Goal: Task Accomplishment & Management: Complete application form

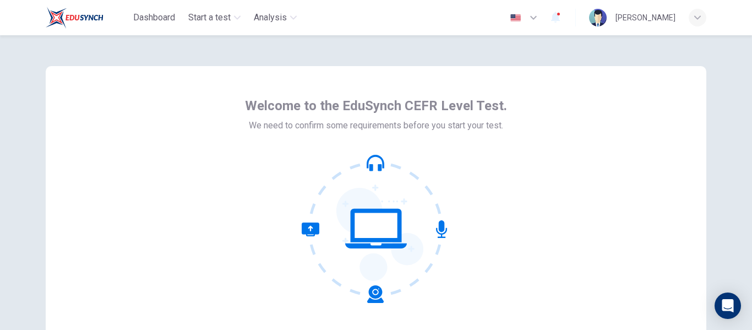
drag, startPoint x: 746, startPoint y: 145, endPoint x: 751, endPoint y: 198, distance: 53.7
click at [751, 198] on div "Welcome to the EduSynch CEFR Level Test. We need to confirm some requirements b…" at bounding box center [376, 182] width 752 height 294
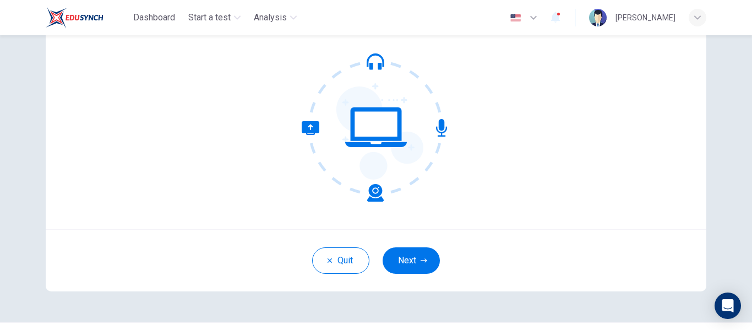
scroll to position [104, 0]
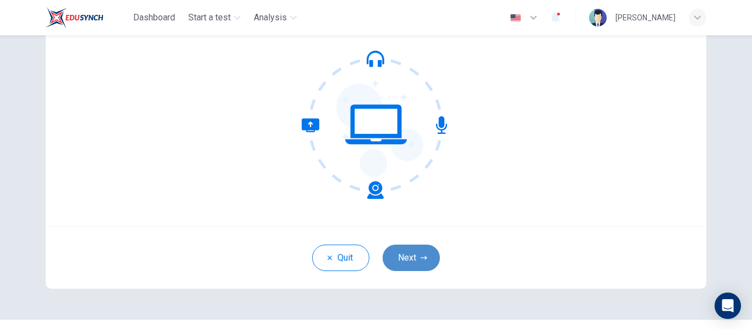
click at [406, 259] on button "Next" at bounding box center [410, 257] width 57 height 26
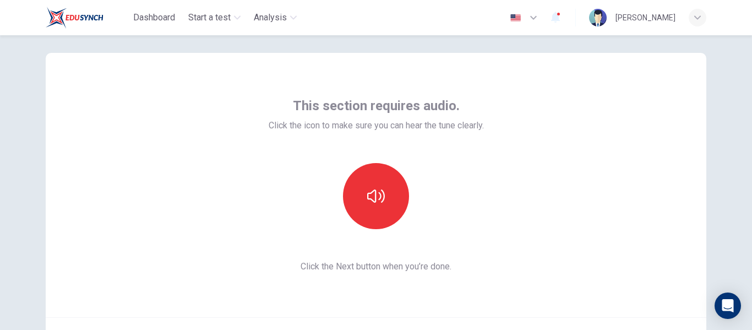
scroll to position [21, 0]
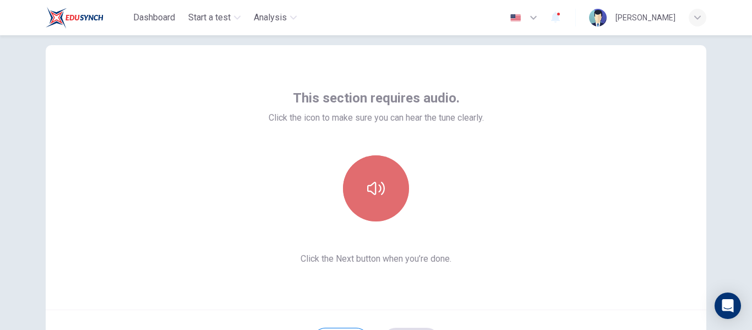
click at [377, 177] on button "button" at bounding box center [376, 188] width 66 height 66
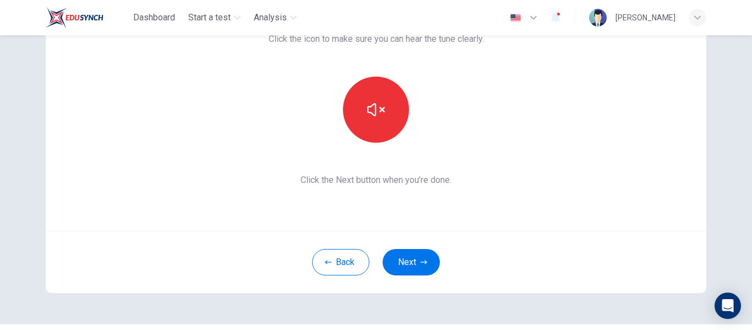
scroll to position [101, 0]
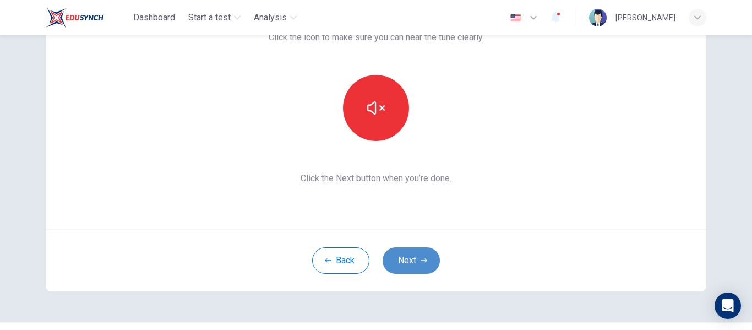
click at [403, 256] on button "Next" at bounding box center [410, 260] width 57 height 26
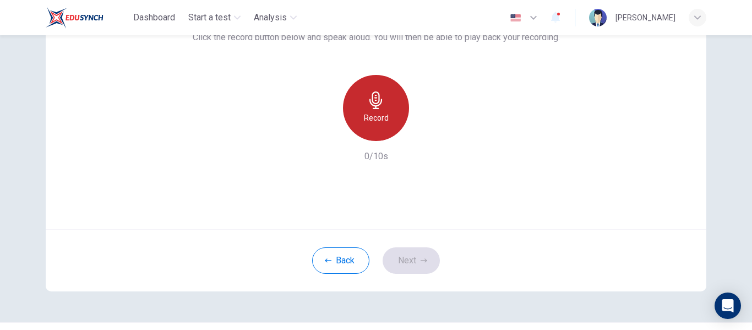
click at [363, 110] on div "Record" at bounding box center [376, 108] width 66 height 66
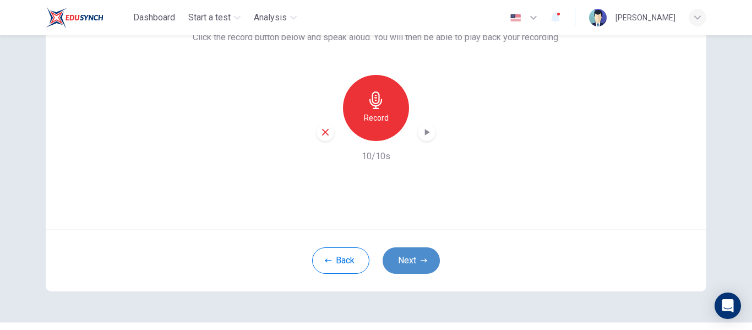
click at [414, 255] on button "Next" at bounding box center [410, 260] width 57 height 26
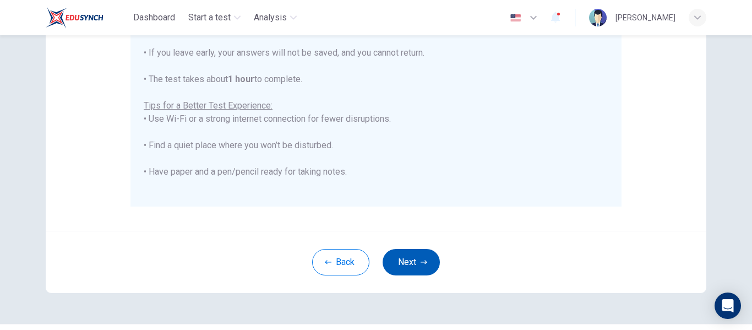
scroll to position [282, 0]
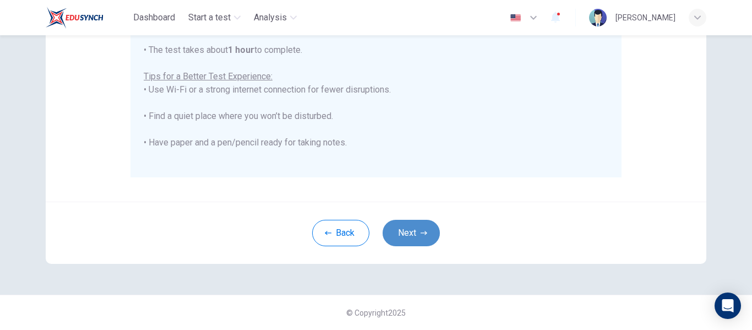
click at [409, 244] on button "Next" at bounding box center [410, 233] width 57 height 26
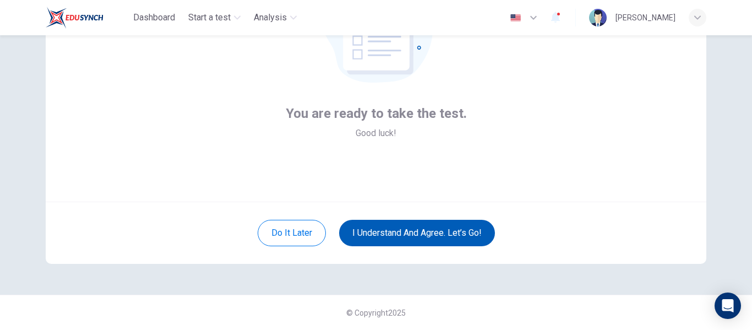
scroll to position [129, 0]
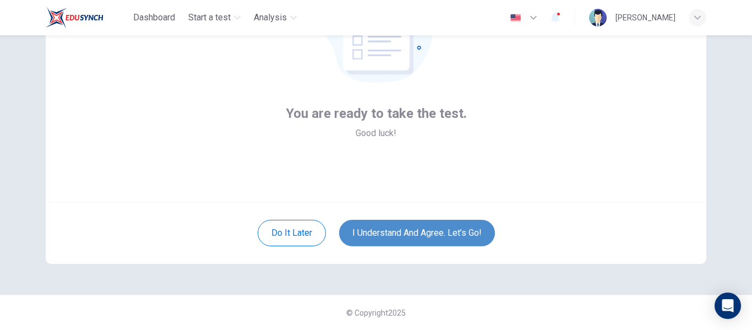
click at [441, 236] on button "I understand and agree. Let’s go!" at bounding box center [417, 233] width 156 height 26
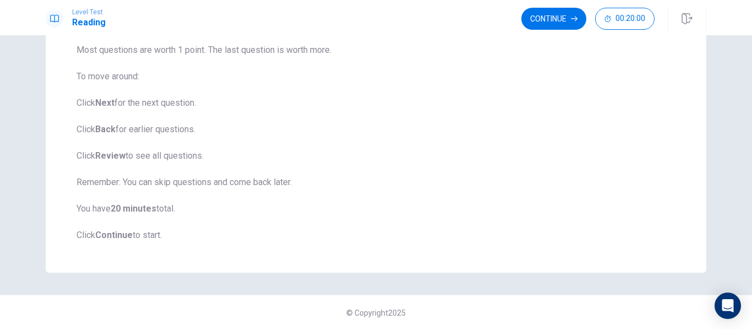
scroll to position [19, 0]
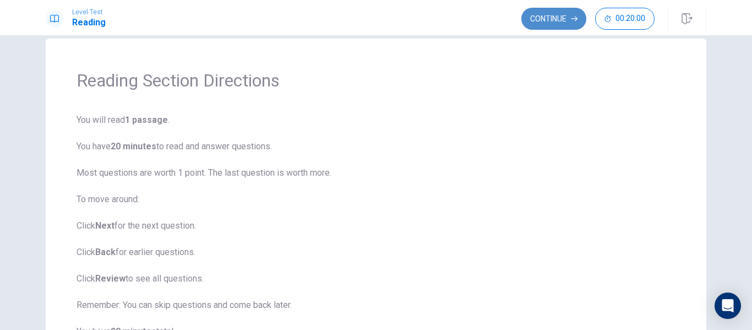
click at [540, 20] on button "Continue" at bounding box center [553, 19] width 65 height 22
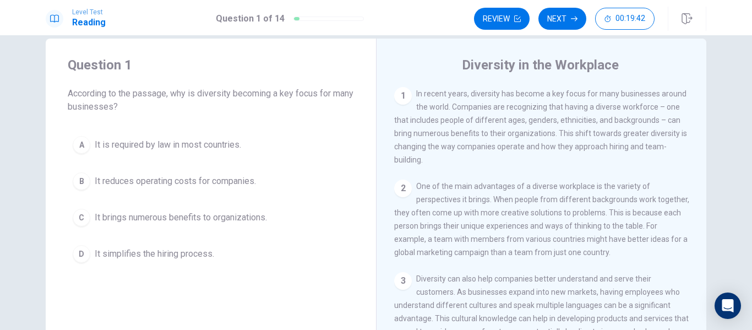
click at [400, 94] on div "1" at bounding box center [403, 96] width 18 height 18
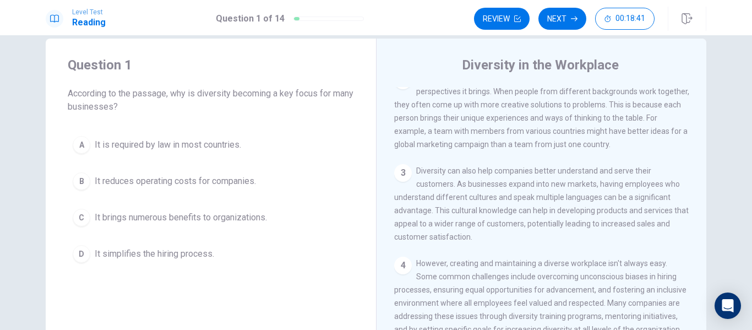
scroll to position [110, 0]
click at [400, 94] on div "2 One of the main advantages of a diverse workplace is the variety of perspecti…" at bounding box center [541, 108] width 295 height 79
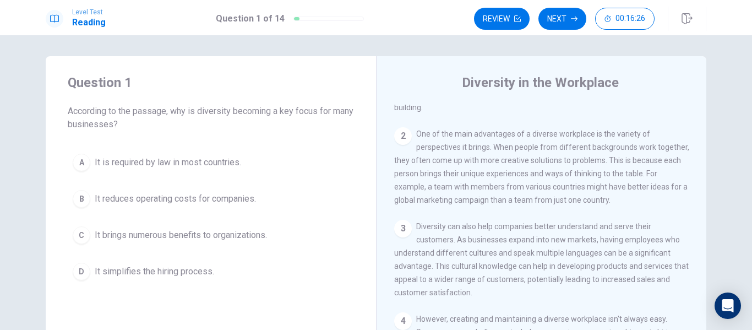
scroll to position [0, 0]
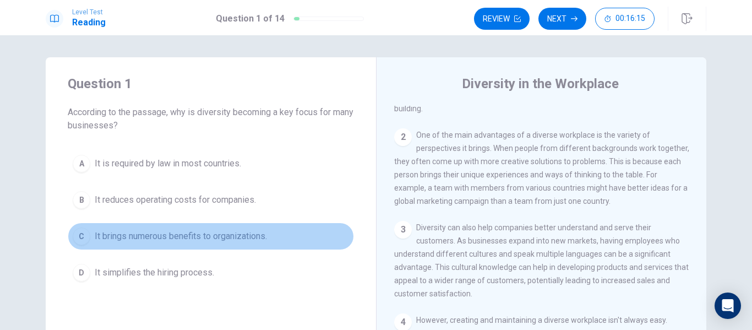
click at [77, 234] on div "C" at bounding box center [82, 236] width 18 height 18
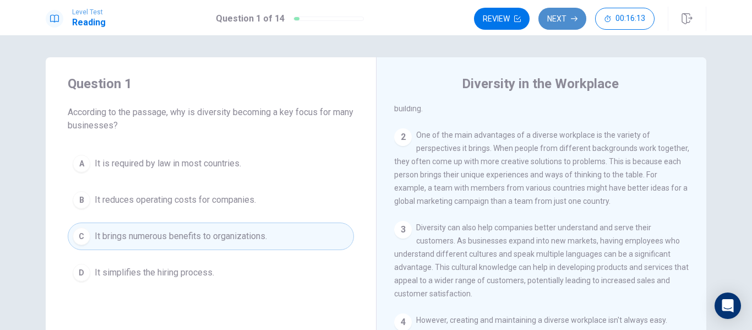
click at [562, 16] on button "Next" at bounding box center [562, 19] width 48 height 22
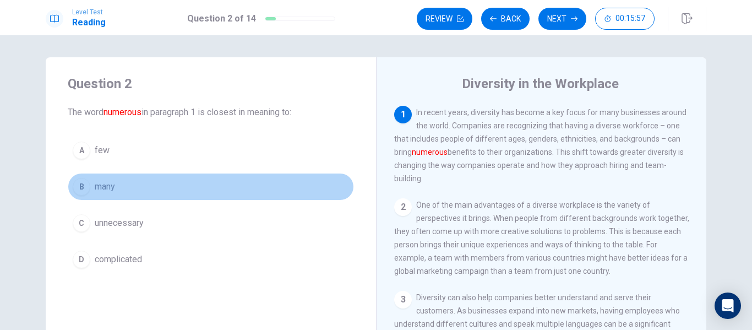
click at [85, 182] on div "B" at bounding box center [82, 187] width 18 height 18
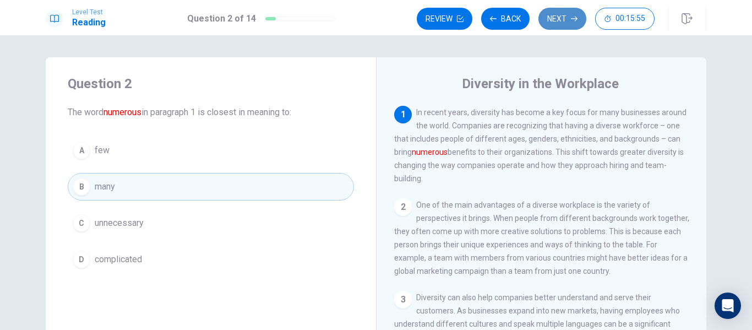
click at [561, 21] on button "Next" at bounding box center [562, 19] width 48 height 22
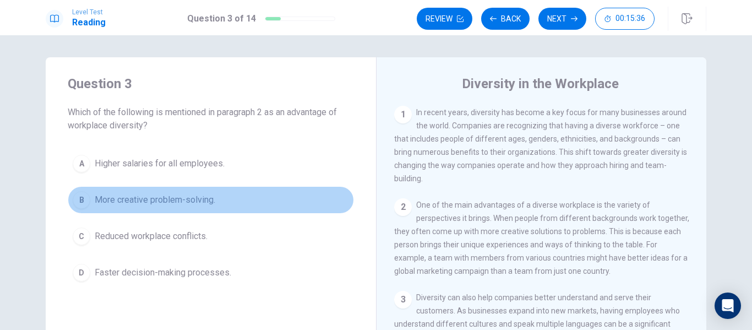
click at [81, 196] on div "B" at bounding box center [82, 200] width 18 height 18
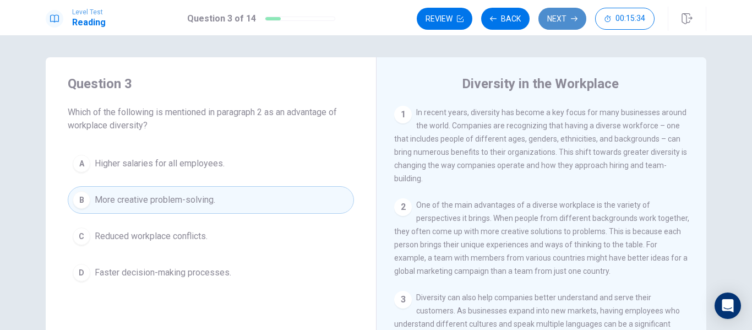
click at [566, 19] on button "Next" at bounding box center [562, 19] width 48 height 22
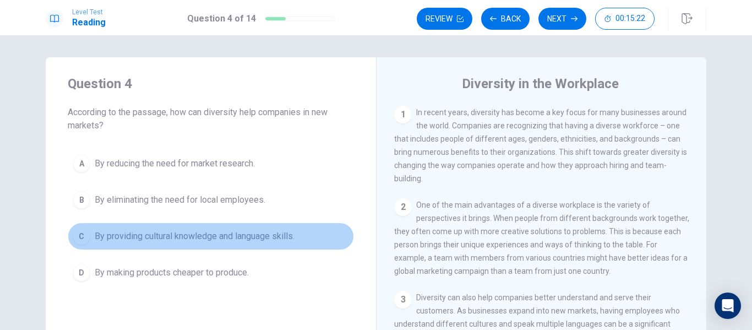
click at [77, 236] on div "C" at bounding box center [82, 236] width 18 height 18
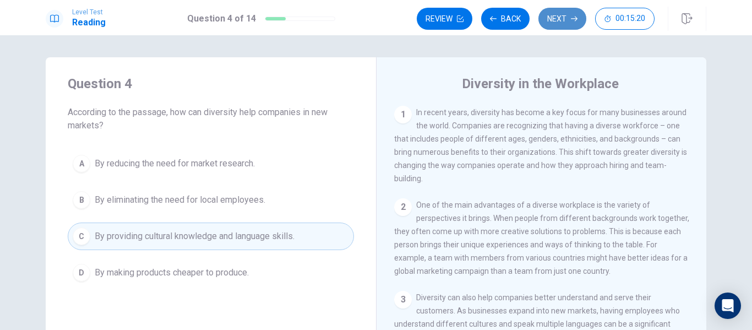
click at [567, 18] on button "Next" at bounding box center [562, 19] width 48 height 22
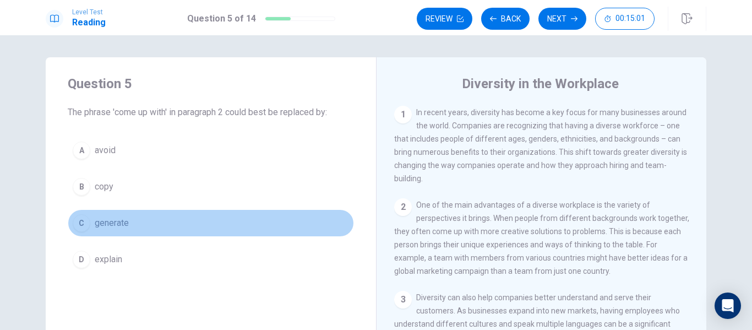
click at [111, 222] on span "generate" at bounding box center [112, 222] width 34 height 13
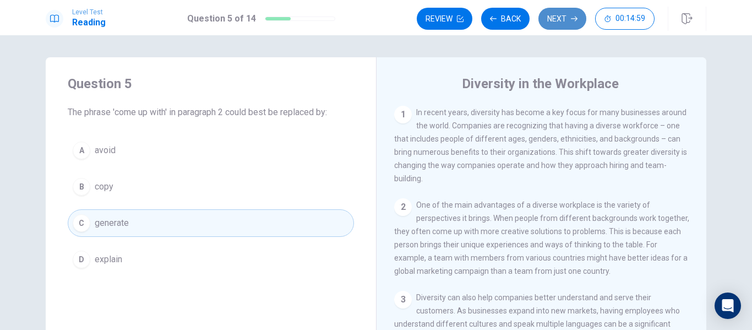
click at [562, 19] on button "Next" at bounding box center [562, 19] width 48 height 22
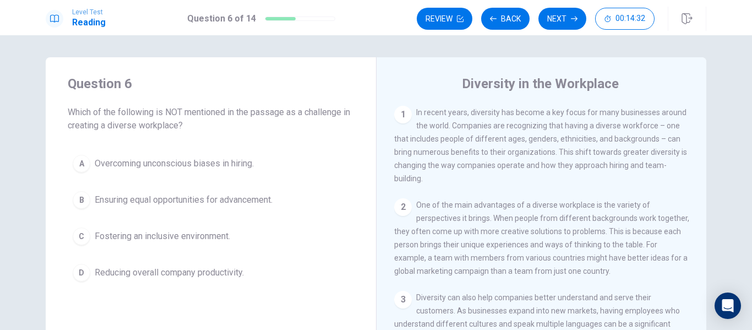
click at [78, 163] on div "A" at bounding box center [82, 164] width 18 height 18
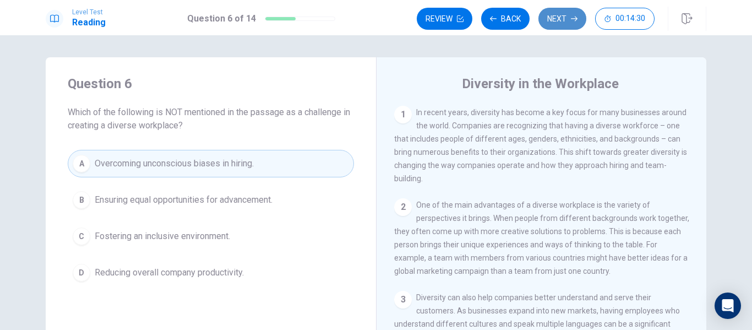
click at [568, 18] on button "Next" at bounding box center [562, 19] width 48 height 22
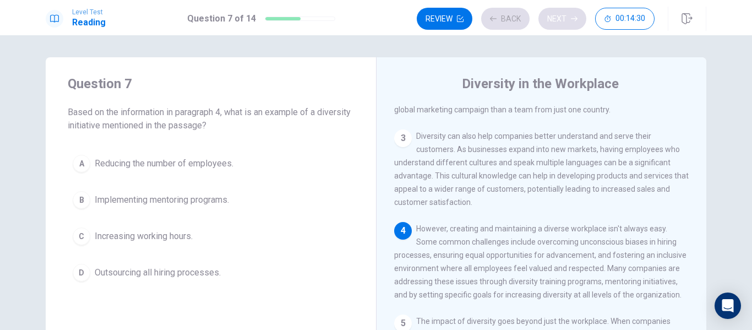
scroll to position [163, 0]
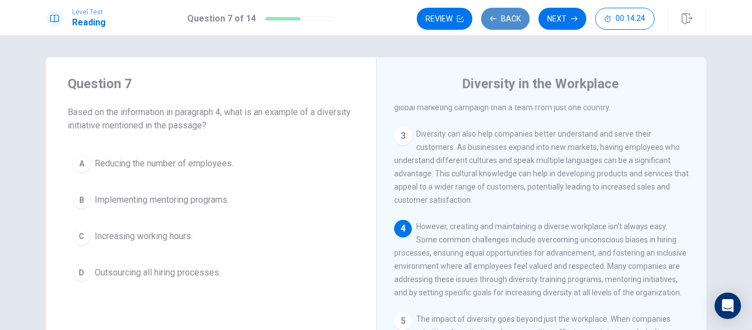
click at [501, 24] on button "Back" at bounding box center [505, 19] width 48 height 22
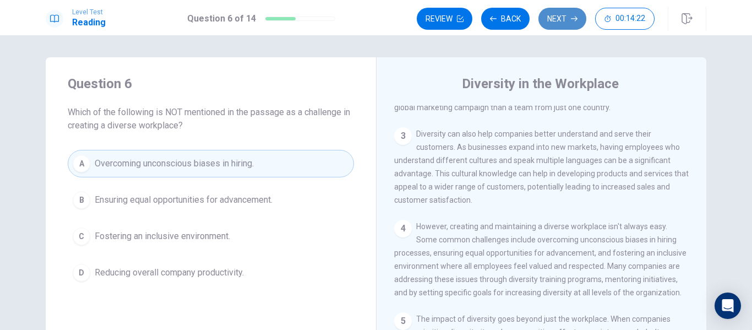
click at [583, 18] on button "Next" at bounding box center [562, 19] width 48 height 22
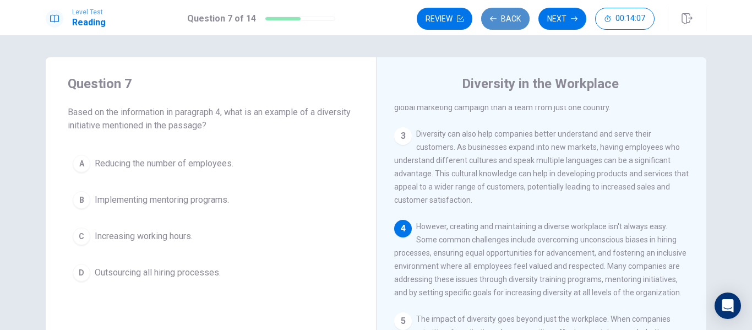
click at [500, 20] on button "Back" at bounding box center [505, 19] width 48 height 22
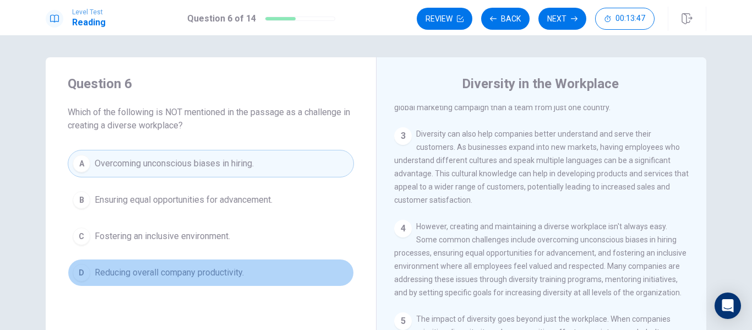
click at [216, 278] on span "Reducing overall company productivity." at bounding box center [169, 272] width 149 height 13
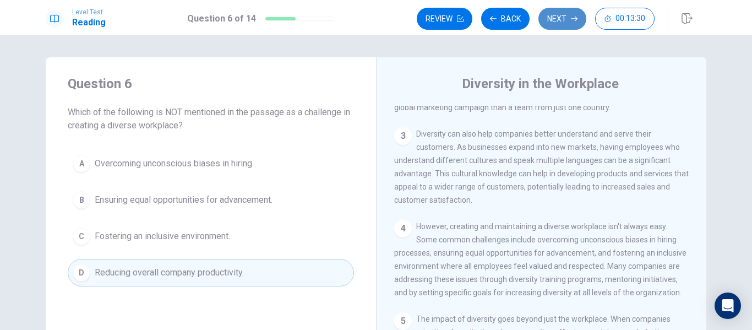
click at [553, 24] on button "Next" at bounding box center [562, 19] width 48 height 22
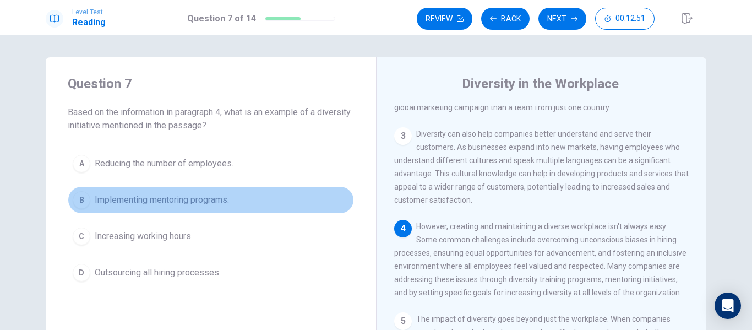
click at [216, 204] on span "Implementing mentoring programs." at bounding box center [162, 199] width 134 height 13
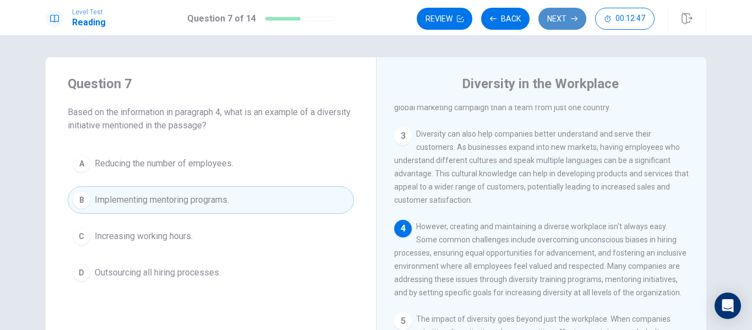
click at [576, 19] on icon "button" at bounding box center [574, 19] width 7 height 5
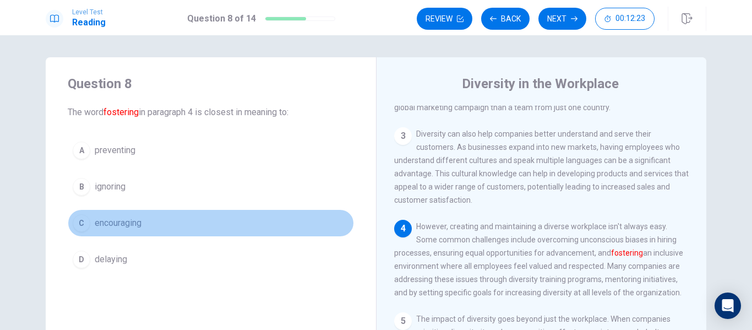
click at [136, 220] on span "encouraging" at bounding box center [118, 222] width 47 height 13
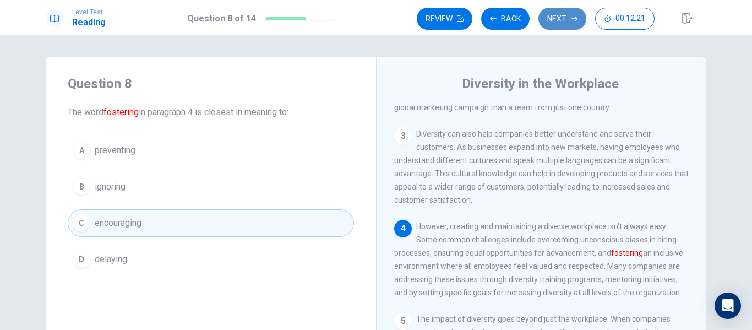
click at [549, 20] on button "Next" at bounding box center [562, 19] width 48 height 22
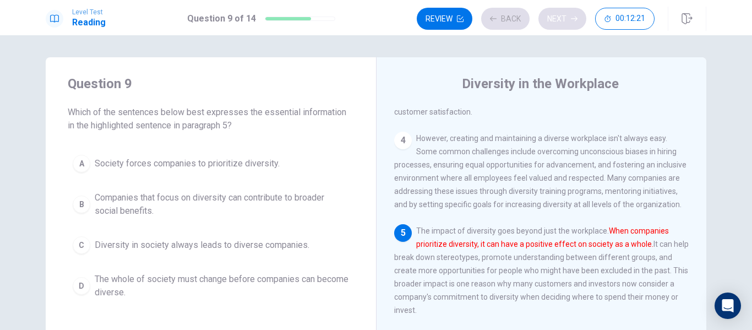
scroll to position [272, 0]
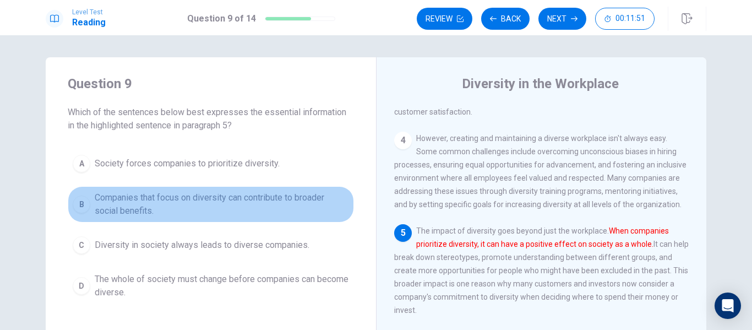
click at [207, 198] on span "Companies that focus on diversity can contribute to broader social benefits." at bounding box center [222, 204] width 254 height 26
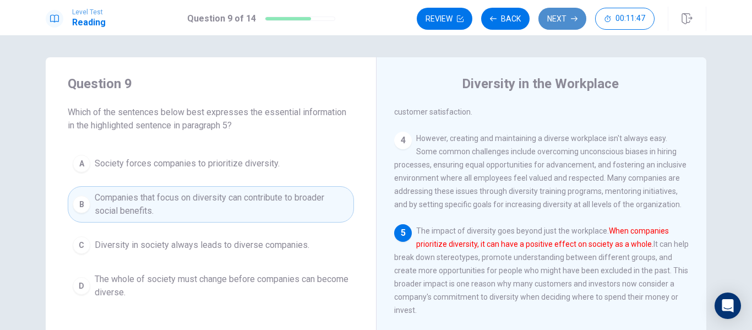
click at [565, 20] on button "Next" at bounding box center [562, 19] width 48 height 22
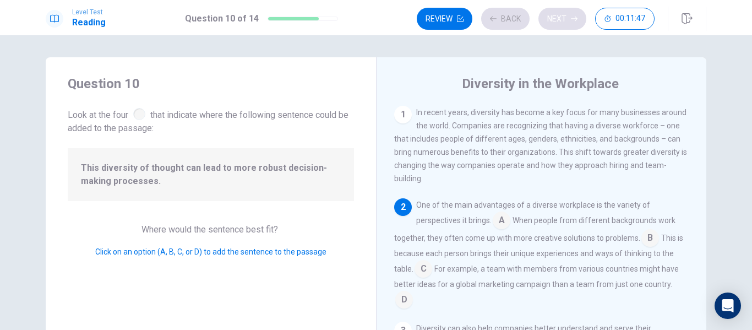
scroll to position [96, 0]
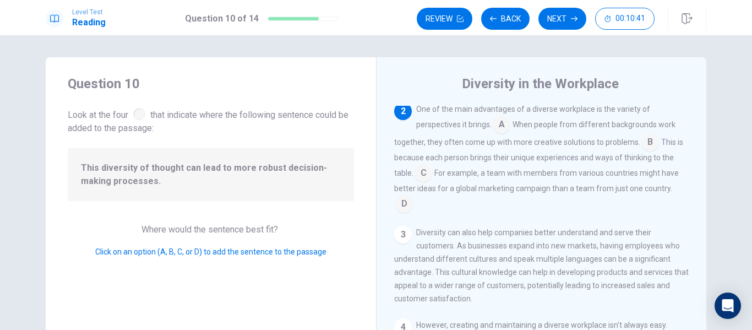
click at [401, 206] on input at bounding box center [404, 205] width 18 height 18
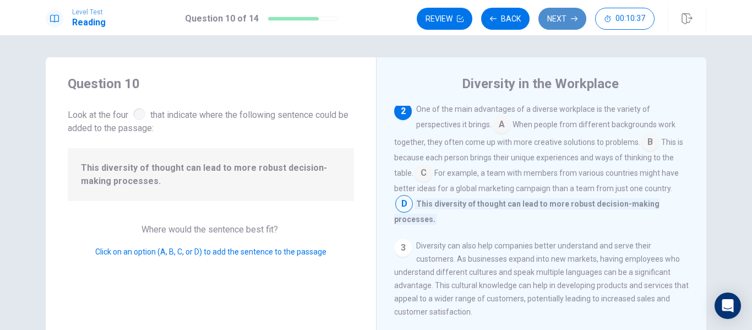
click at [570, 24] on button "Next" at bounding box center [562, 19] width 48 height 22
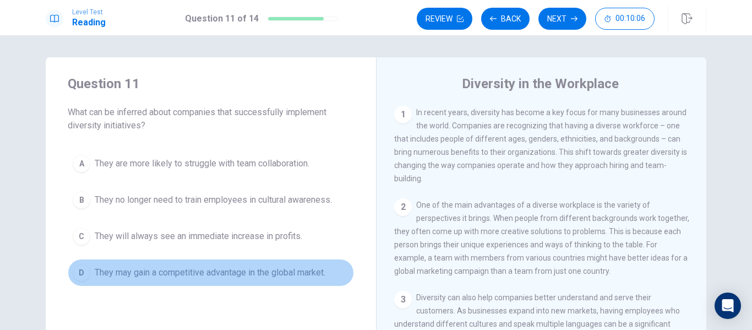
click at [74, 272] on div "D" at bounding box center [82, 273] width 18 height 18
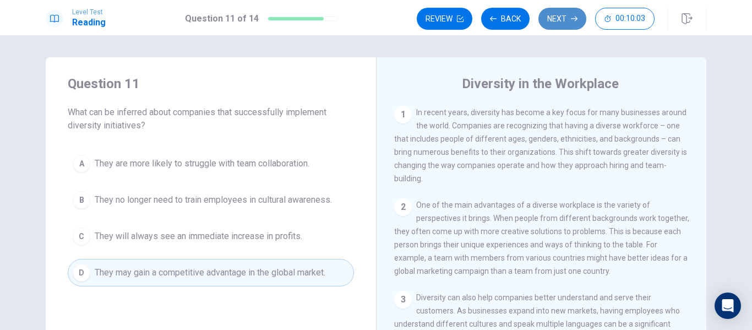
click at [562, 24] on button "Next" at bounding box center [562, 19] width 48 height 22
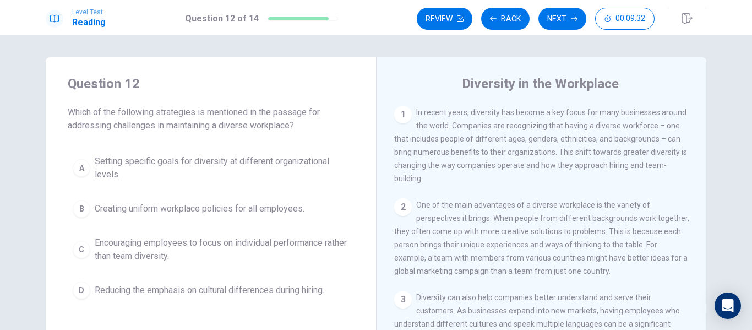
click at [125, 168] on span "Setting specific goals for diversity at different organizational levels." at bounding box center [222, 168] width 254 height 26
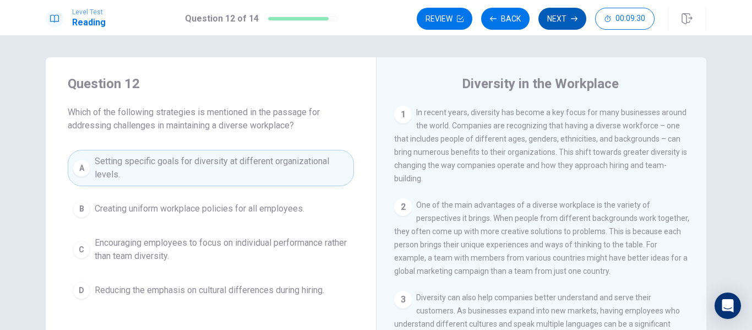
click at [567, 21] on button "Next" at bounding box center [562, 19] width 48 height 22
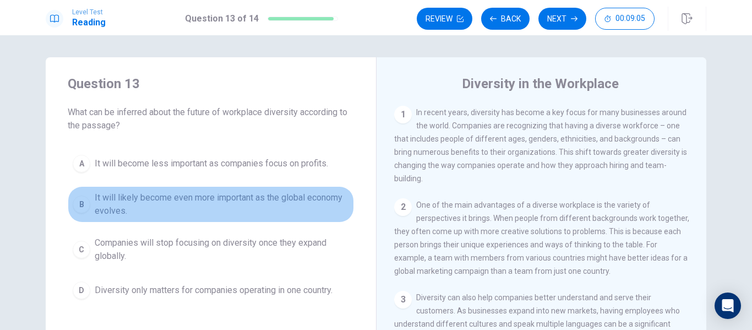
click at [159, 199] on span "It will likely become even more important as the global economy evolves." at bounding box center [222, 204] width 254 height 26
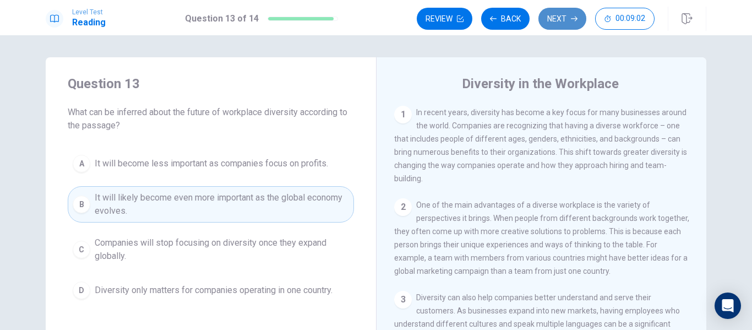
click at [562, 17] on button "Next" at bounding box center [562, 19] width 48 height 22
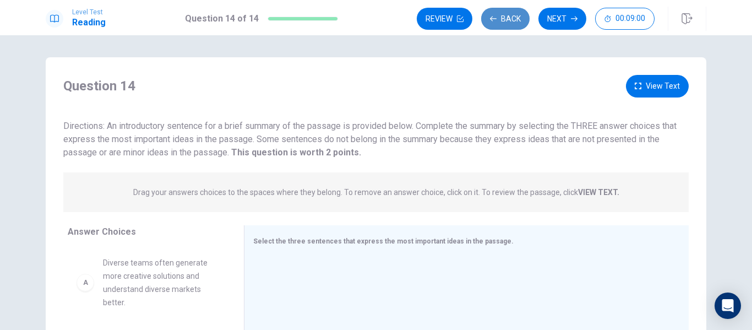
click at [496, 17] on icon "button" at bounding box center [493, 18] width 7 height 7
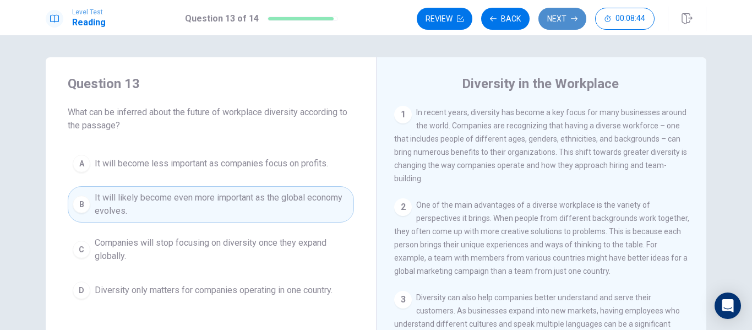
click at [555, 17] on button "Next" at bounding box center [562, 19] width 48 height 22
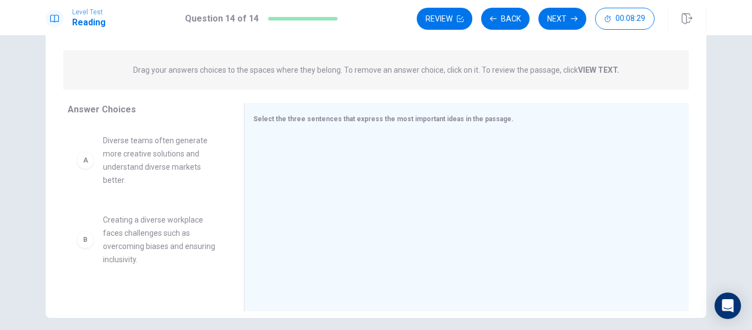
scroll to position [124, 0]
drag, startPoint x: 232, startPoint y: 176, endPoint x: 228, endPoint y: 221, distance: 45.3
click at [228, 221] on div "Answer Choices A Diverse teams often generate more creative solutions and under…" at bounding box center [145, 208] width 198 height 214
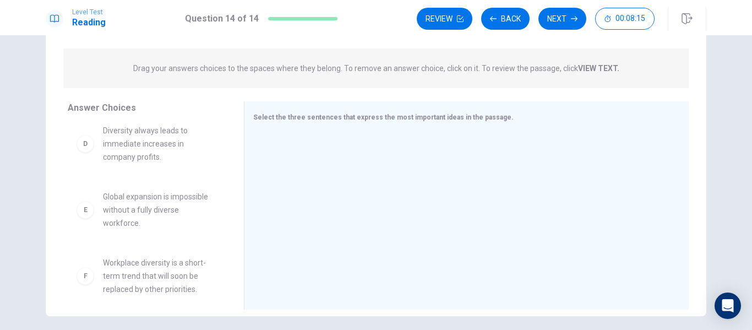
scroll to position [230, 0]
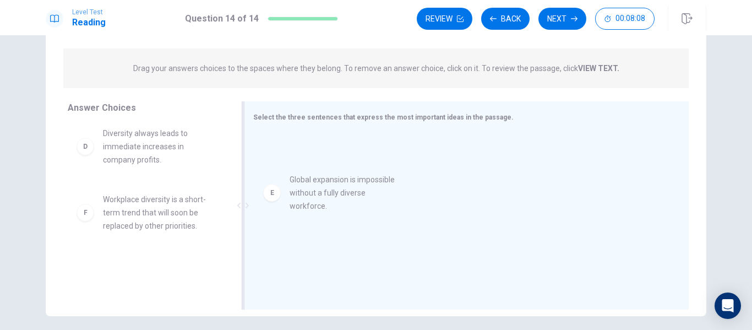
drag, startPoint x: 150, startPoint y: 220, endPoint x: 343, endPoint y: 198, distance: 194.5
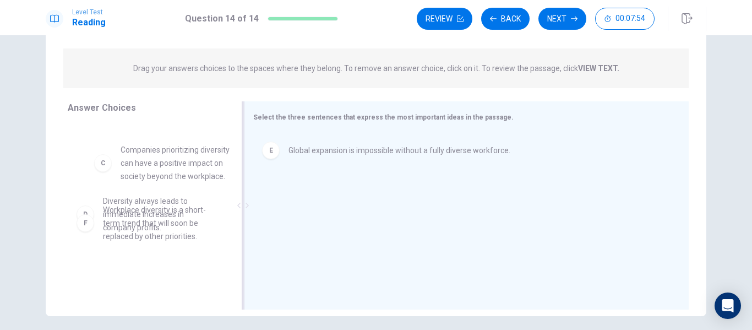
scroll to position [153, 0]
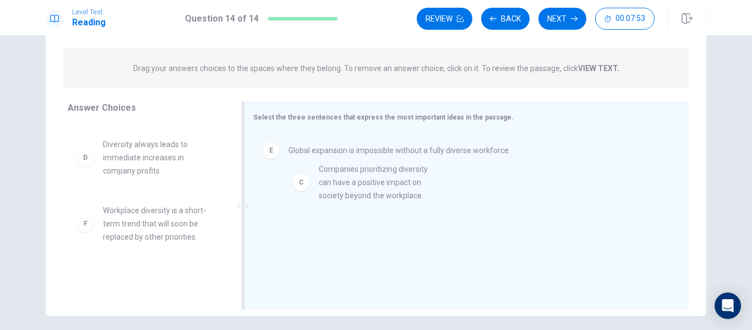
drag, startPoint x: 147, startPoint y: 166, endPoint x: 381, endPoint y: 193, distance: 235.4
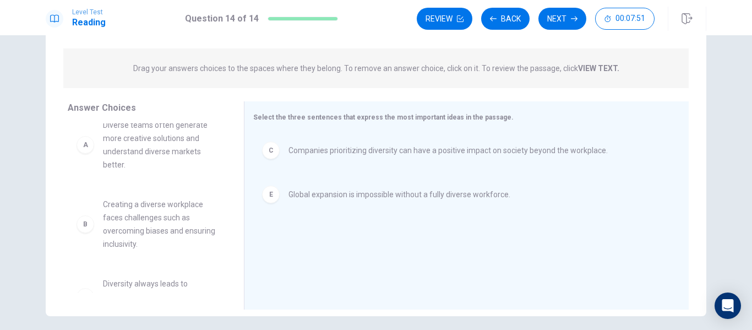
scroll to position [0, 0]
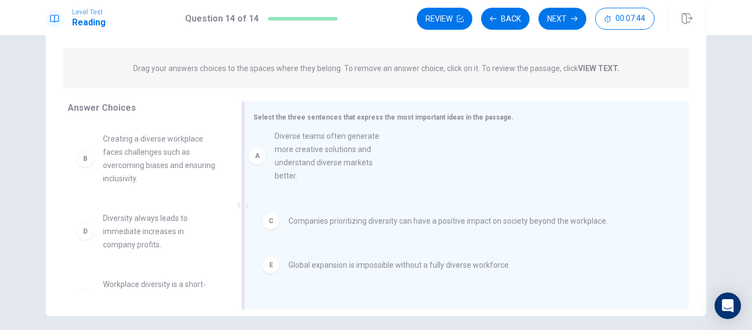
drag, startPoint x: 148, startPoint y: 146, endPoint x: 329, endPoint y: 147, distance: 180.5
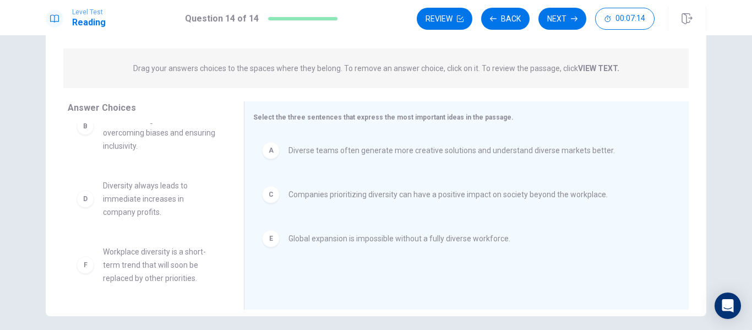
scroll to position [33, 0]
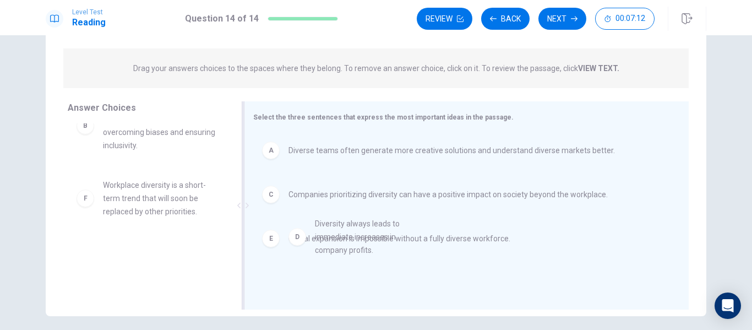
drag, startPoint x: 125, startPoint y: 201, endPoint x: 343, endPoint y: 240, distance: 222.0
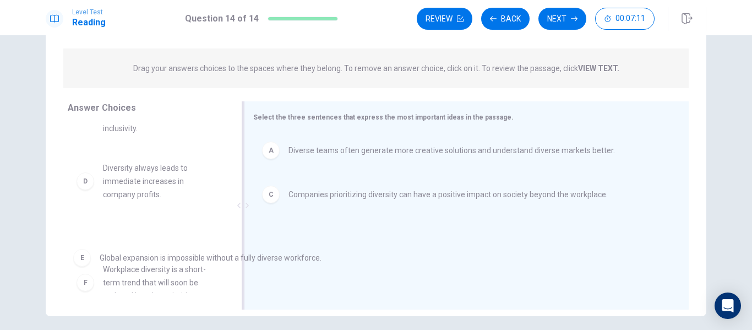
drag, startPoint x: 335, startPoint y: 244, endPoint x: 103, endPoint y: 267, distance: 232.3
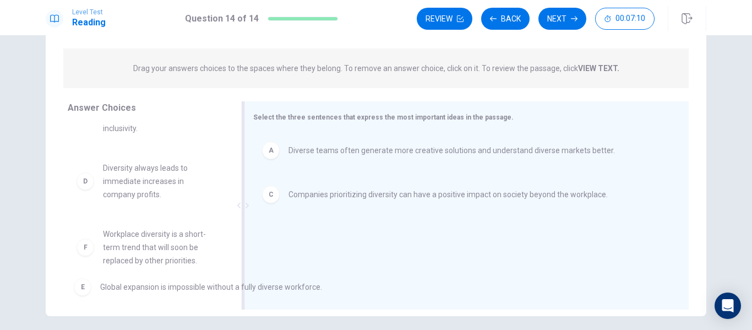
scroll to position [57, 0]
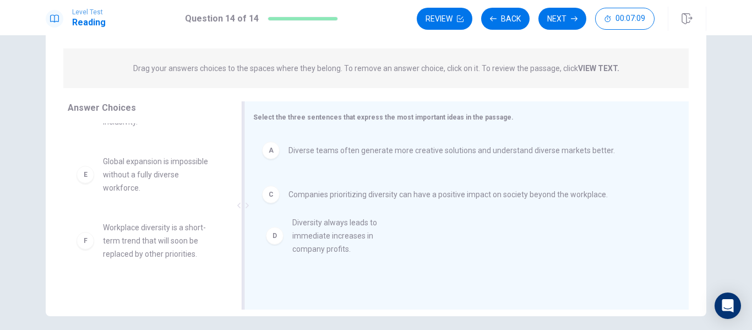
drag, startPoint x: 121, startPoint y: 170, endPoint x: 340, endPoint y: 241, distance: 230.1
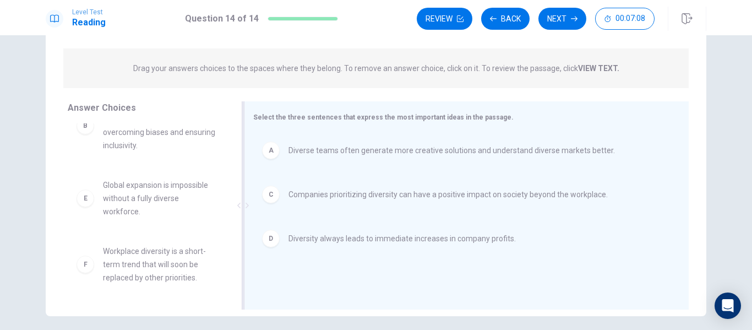
scroll to position [33, 0]
click at [555, 19] on button "Next" at bounding box center [562, 19] width 48 height 22
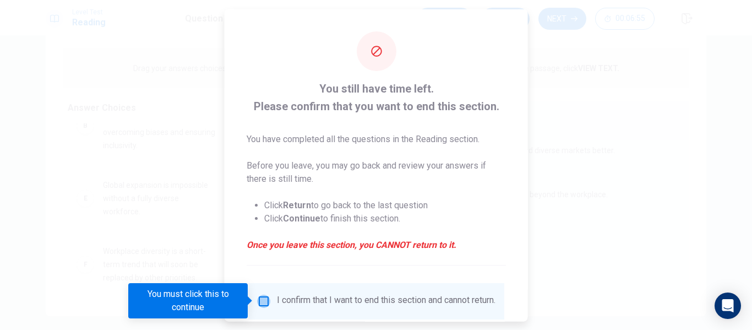
click at [260, 300] on input "You must click this to continue" at bounding box center [263, 300] width 13 height 13
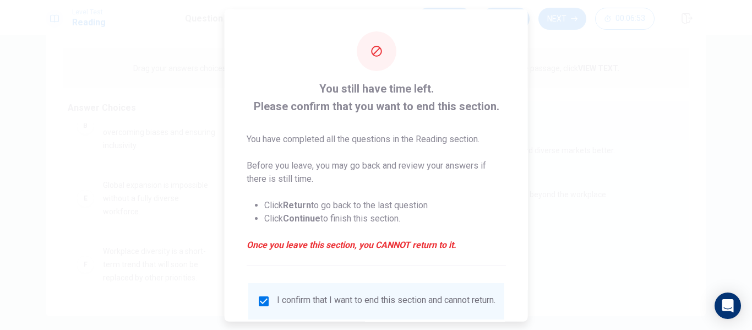
drag, startPoint x: 521, startPoint y: 230, endPoint x: 527, endPoint y: 320, distance: 89.9
click at [527, 320] on div "You still have time left. Please confirm that you want to end this section. You…" at bounding box center [376, 165] width 752 height 330
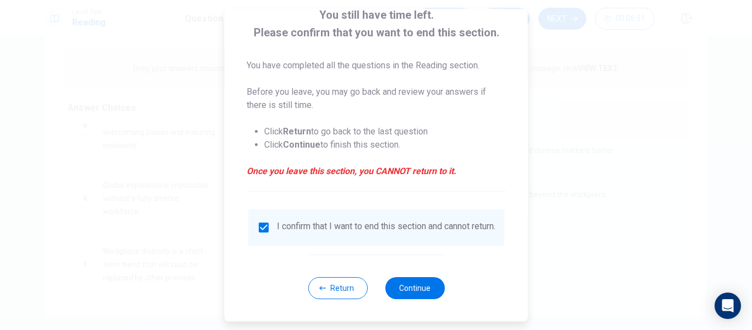
scroll to position [81, 0]
click at [419, 284] on button "Continue" at bounding box center [414, 288] width 59 height 22
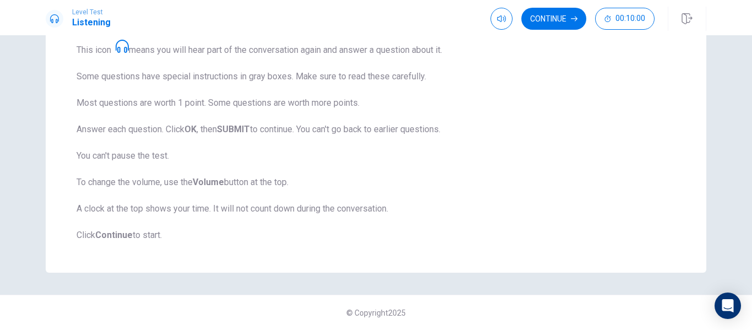
scroll to position [0, 0]
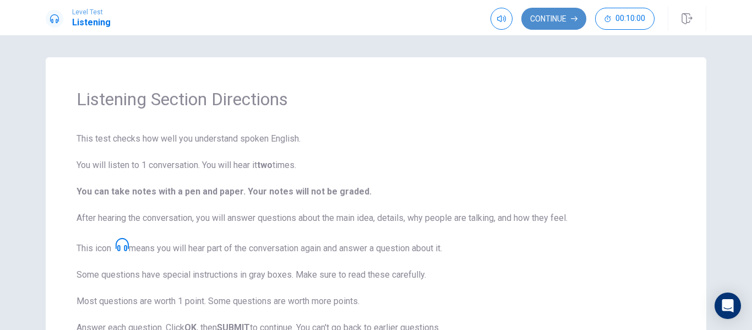
click at [563, 17] on button "Continue" at bounding box center [553, 19] width 65 height 22
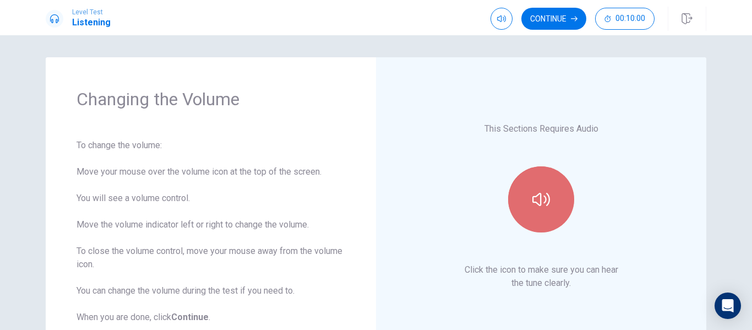
click at [540, 212] on button "button" at bounding box center [541, 199] width 66 height 66
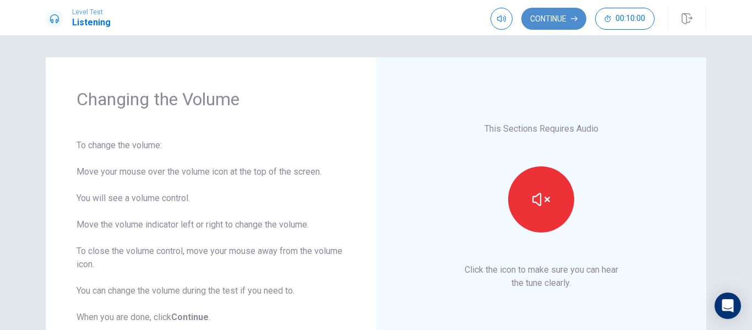
click at [548, 15] on button "Continue" at bounding box center [553, 19] width 65 height 22
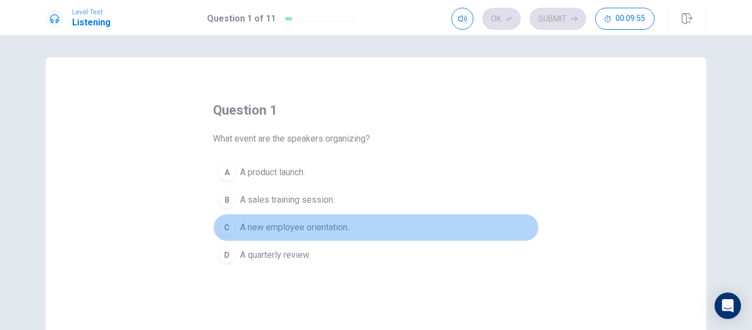
click at [257, 233] on span "A new employee orientation." at bounding box center [294, 227] width 109 height 13
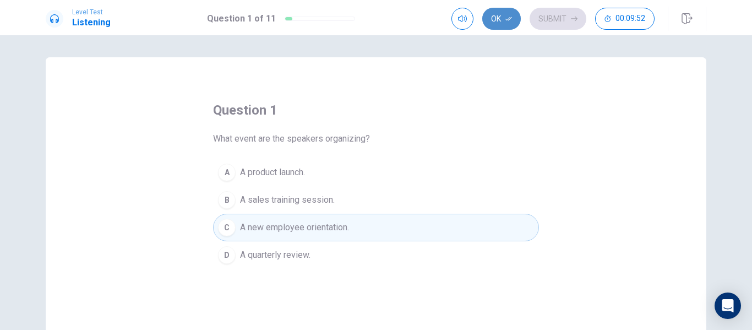
click at [504, 15] on button "Ok" at bounding box center [501, 19] width 39 height 22
click at [562, 14] on button "Submit" at bounding box center [557, 19] width 57 height 22
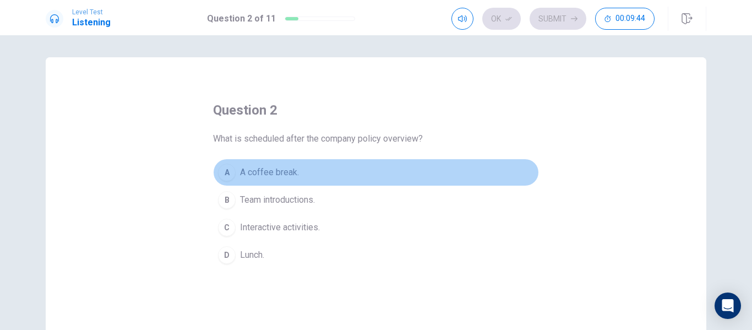
click at [277, 170] on span "A coffee break." at bounding box center [269, 172] width 59 height 13
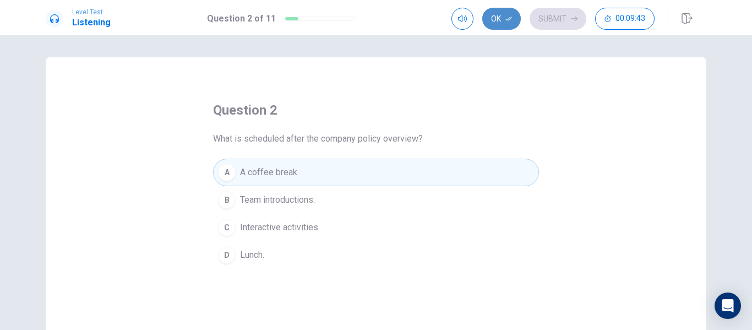
click at [502, 15] on button "Ok" at bounding box center [501, 19] width 39 height 22
click at [561, 20] on button "Submit" at bounding box center [557, 19] width 57 height 22
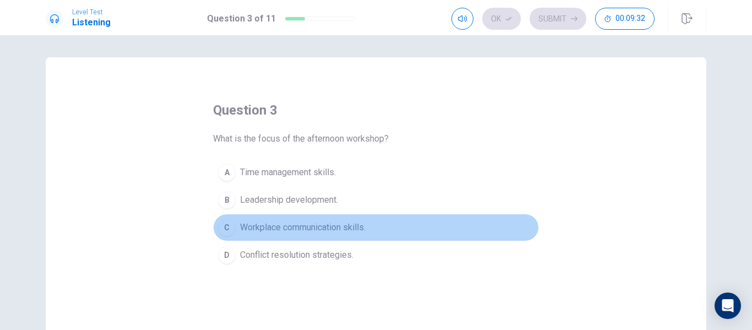
click at [327, 228] on span "Workplace communication skills." at bounding box center [302, 227] width 125 height 13
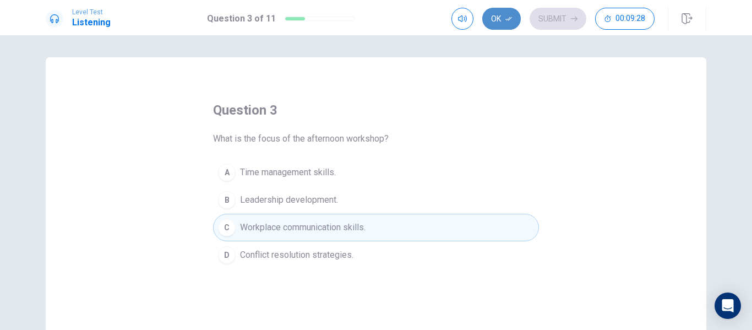
click at [497, 19] on button "Ok" at bounding box center [501, 19] width 39 height 22
click at [556, 15] on button "Submit" at bounding box center [557, 19] width 57 height 22
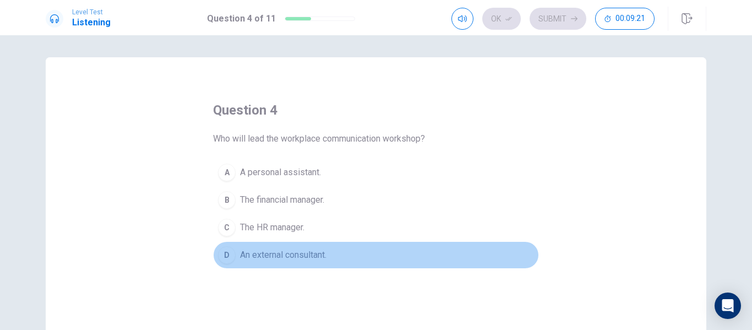
click at [311, 254] on span "An external consultant." at bounding box center [283, 254] width 86 height 13
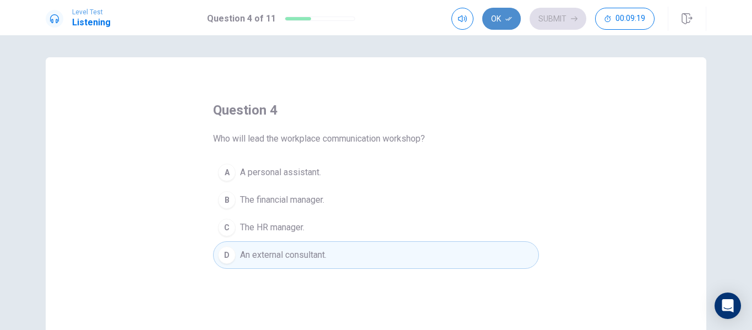
click at [498, 18] on button "Ok" at bounding box center [501, 19] width 39 height 22
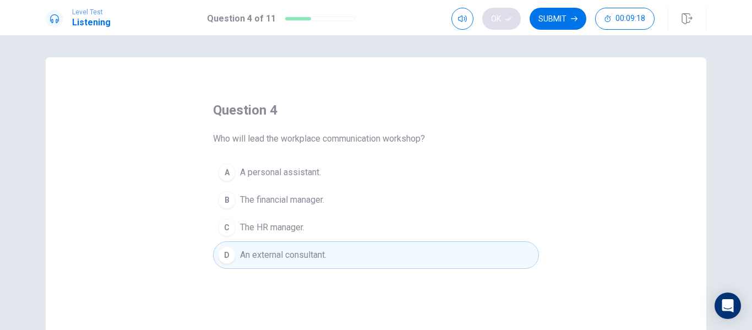
click at [498, 18] on div "Ok Submit 00:09:18" at bounding box center [552, 19] width 203 height 22
click at [543, 15] on button "Submit" at bounding box center [557, 19] width 57 height 22
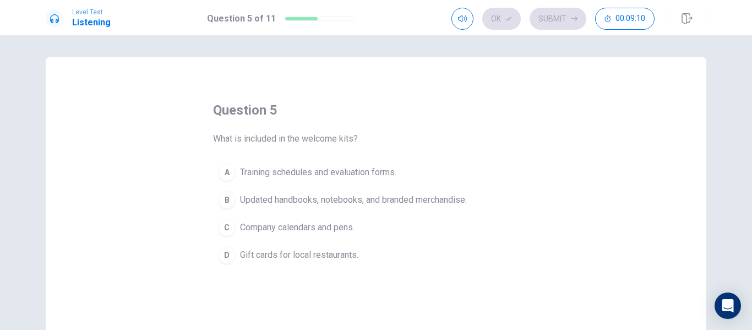
click at [370, 199] on span "Updated handbooks, notebooks, and branded merchandise." at bounding box center [353, 199] width 227 height 13
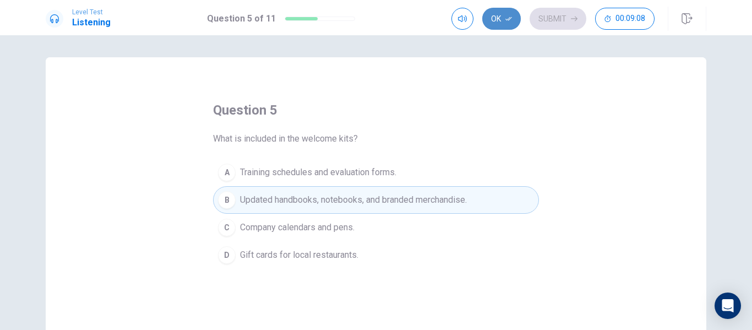
click at [493, 14] on button "Ok" at bounding box center [501, 19] width 39 height 22
click at [570, 15] on button "Submit" at bounding box center [557, 19] width 57 height 22
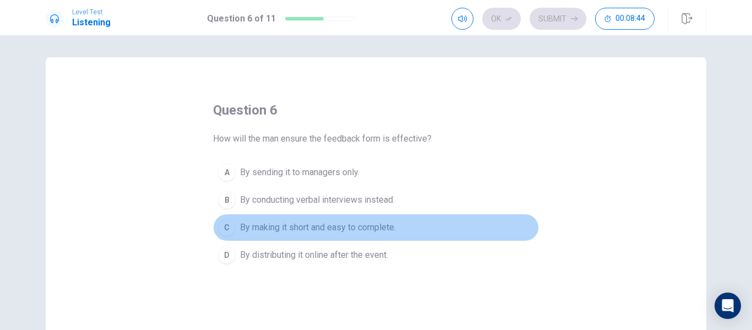
click at [364, 228] on span "By making it short and easy to complete." at bounding box center [318, 227] width 156 height 13
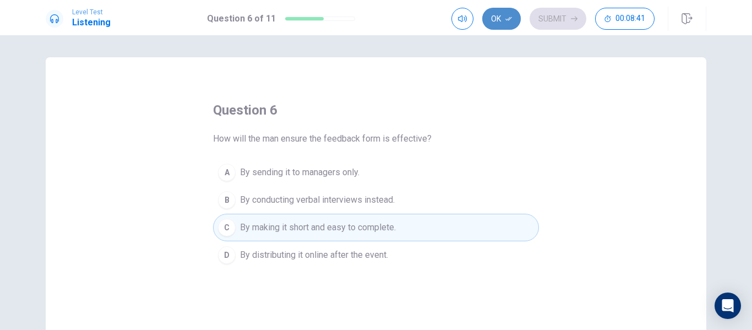
click at [502, 18] on button "Ok" at bounding box center [501, 19] width 39 height 22
click at [563, 14] on button "Submit" at bounding box center [557, 19] width 57 height 22
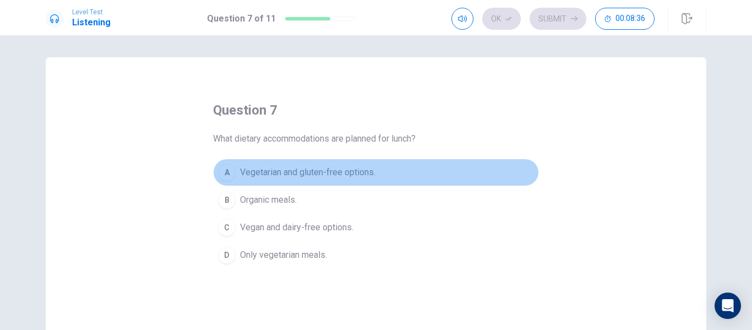
click at [348, 169] on span "Vegetarian and gluten-free options." at bounding box center [307, 172] width 135 height 13
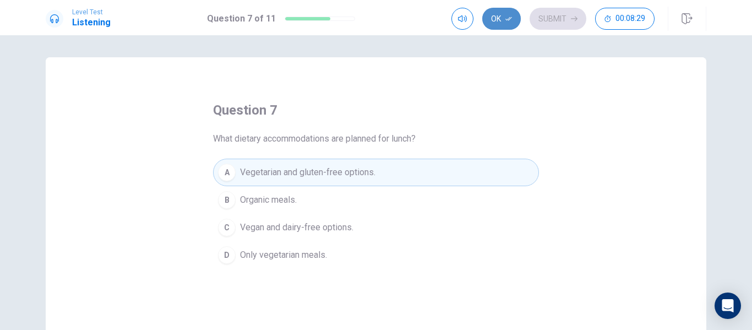
click at [496, 17] on button "Ok" at bounding box center [501, 19] width 39 height 22
click at [553, 21] on button "Submit" at bounding box center [557, 19] width 57 height 22
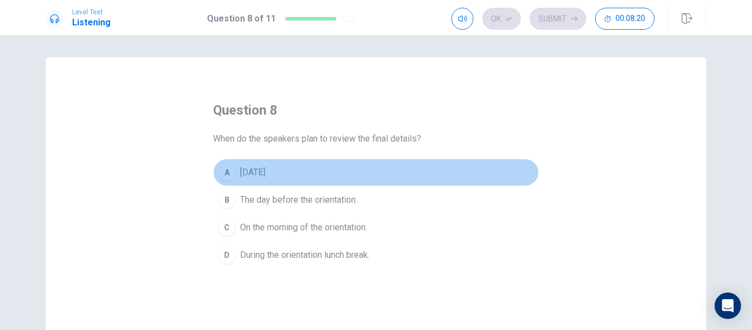
click at [257, 171] on span "[DATE]." at bounding box center [253, 172] width 27 height 13
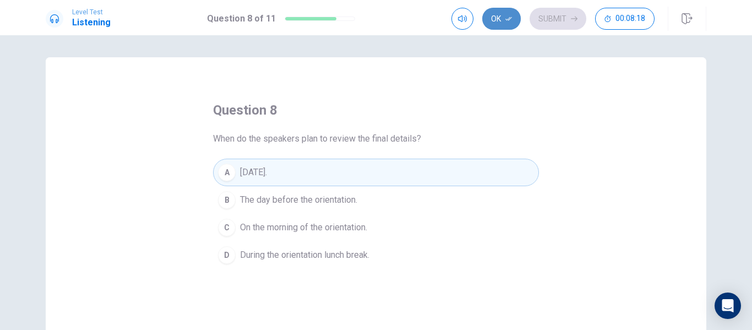
click at [500, 24] on button "Ok" at bounding box center [501, 19] width 39 height 22
click at [559, 17] on button "Submit" at bounding box center [557, 19] width 57 height 22
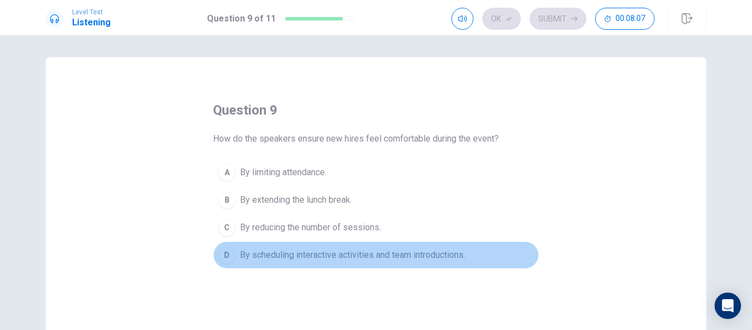
click at [352, 252] on span "By scheduling interactive activities and team introductions." at bounding box center [352, 254] width 225 height 13
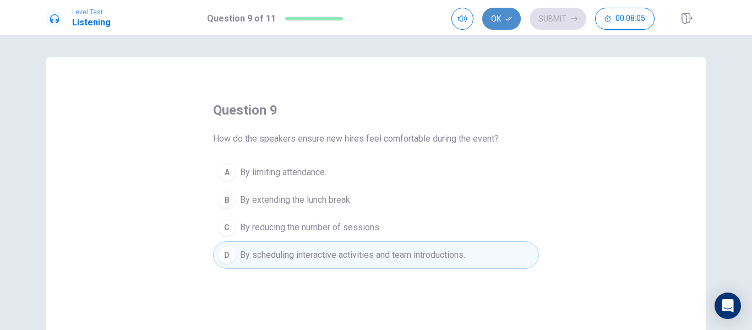
click at [494, 22] on button "Ok" at bounding box center [501, 19] width 39 height 22
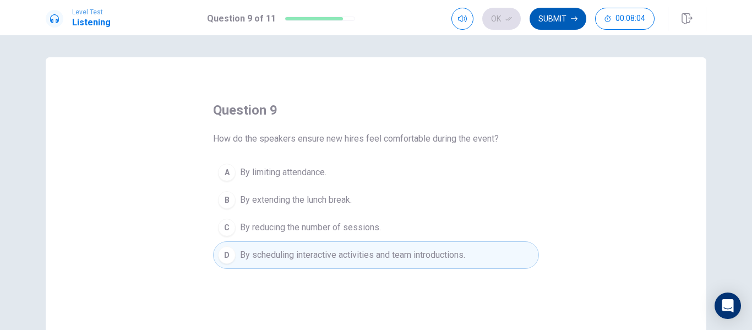
click at [561, 17] on button "Submit" at bounding box center [557, 19] width 57 height 22
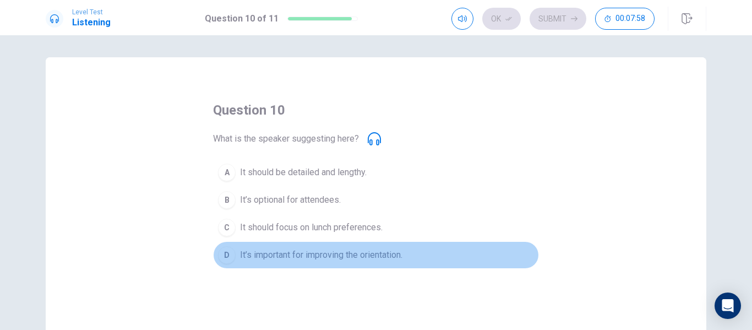
click at [310, 256] on span "It’s important for improving the orientation." at bounding box center [321, 254] width 162 height 13
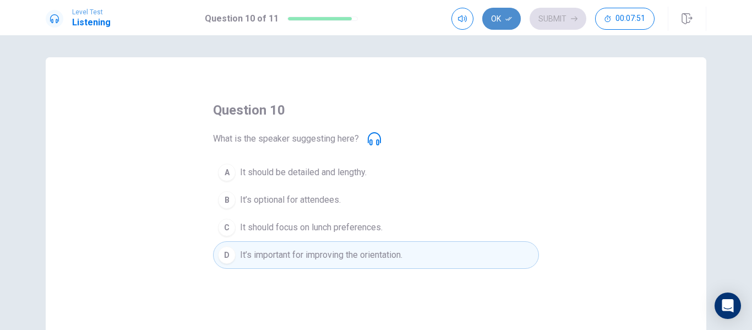
click at [497, 20] on button "Ok" at bounding box center [501, 19] width 39 height 22
click at [557, 19] on button "Submit" at bounding box center [557, 19] width 57 height 22
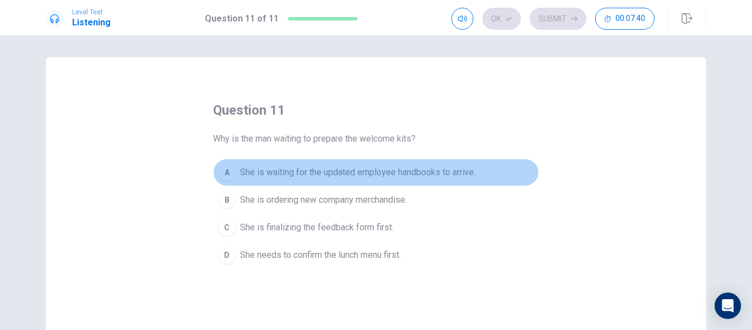
click at [423, 165] on button "A She is waiting for the updated employee handbooks to arrive." at bounding box center [376, 172] width 326 height 28
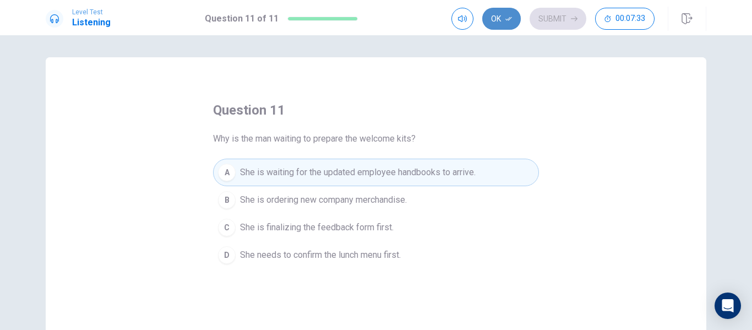
click at [499, 19] on button "Ok" at bounding box center [501, 19] width 39 height 22
click at [575, 16] on icon "button" at bounding box center [574, 18] width 7 height 7
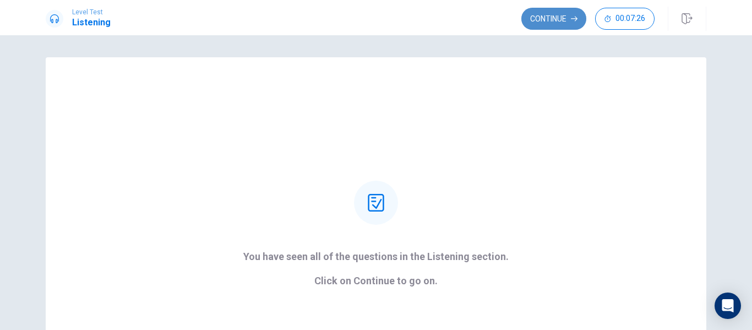
click at [541, 21] on button "Continue" at bounding box center [553, 19] width 65 height 22
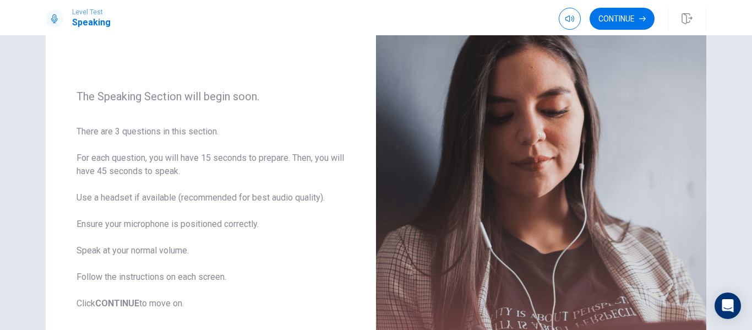
scroll to position [99, 0]
click at [616, 24] on button "Continue" at bounding box center [621, 19] width 65 height 22
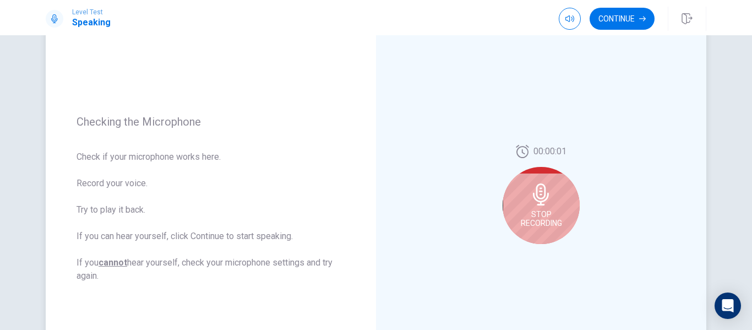
click at [543, 199] on icon at bounding box center [541, 194] width 16 height 22
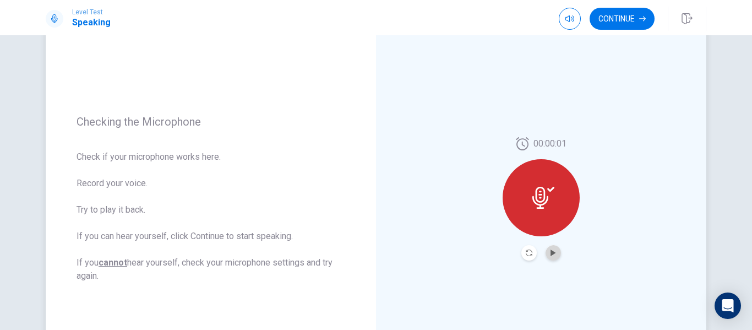
click at [545, 254] on button "Play Audio" at bounding box center [552, 252] width 15 height 15
click at [613, 22] on button "Continue" at bounding box center [621, 19] width 65 height 22
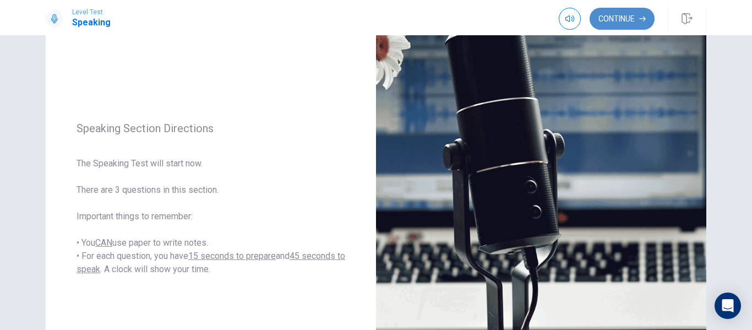
click at [620, 22] on button "Continue" at bounding box center [621, 19] width 65 height 22
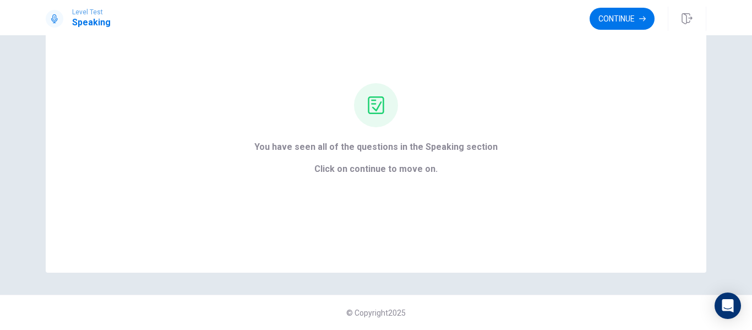
scroll to position [71, 0]
click at [624, 18] on button "Continue" at bounding box center [621, 19] width 65 height 22
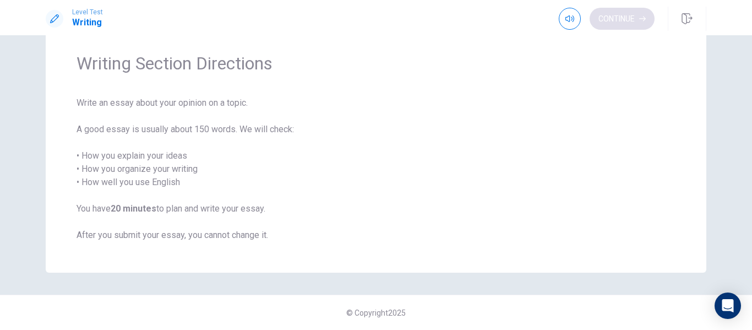
scroll to position [36, 0]
click at [614, 20] on button "Continue" at bounding box center [621, 19] width 65 height 22
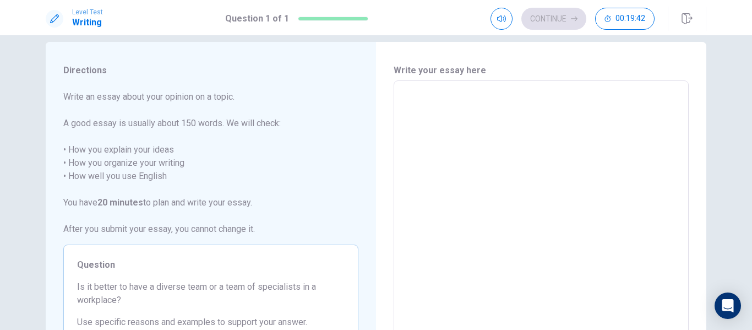
scroll to position [31, 0]
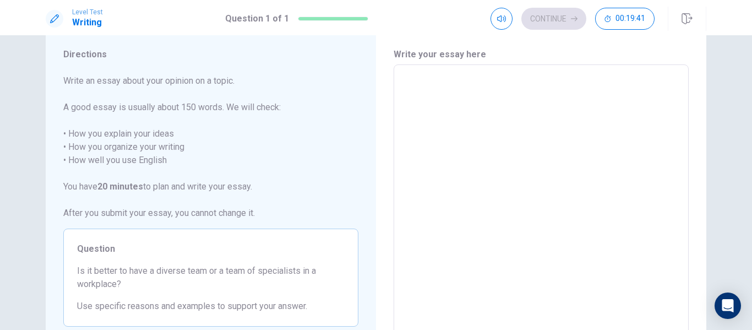
click at [426, 100] on textarea at bounding box center [541, 217] width 280 height 286
type textarea "F"
type textarea "x"
type textarea "Fo"
type textarea "x"
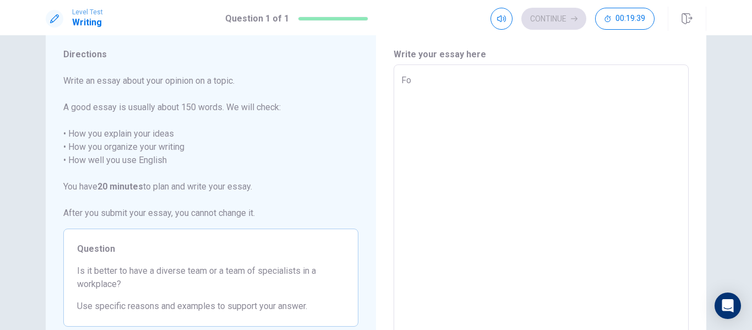
type textarea "For"
type textarea "x"
type textarea "For"
type textarea "x"
type textarea "For m"
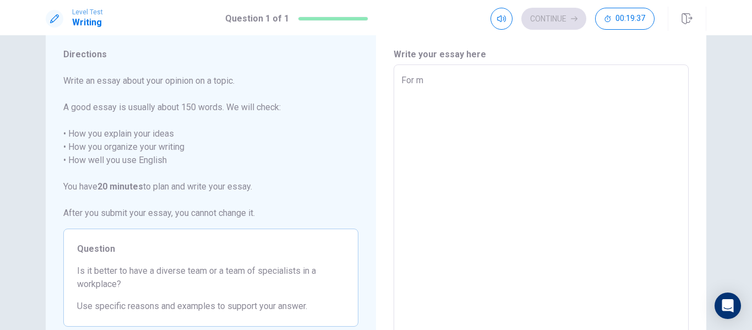
type textarea "x"
type textarea "For me"
type textarea "x"
type textarea "For me"
type textarea "x"
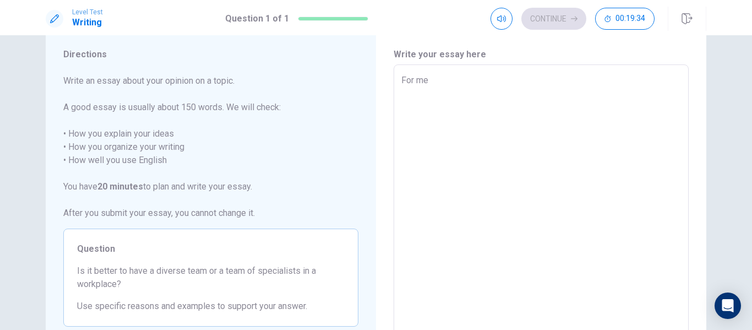
type textarea "For me i"
type textarea "x"
type textarea "For me is"
type textarea "x"
type textarea "For me is"
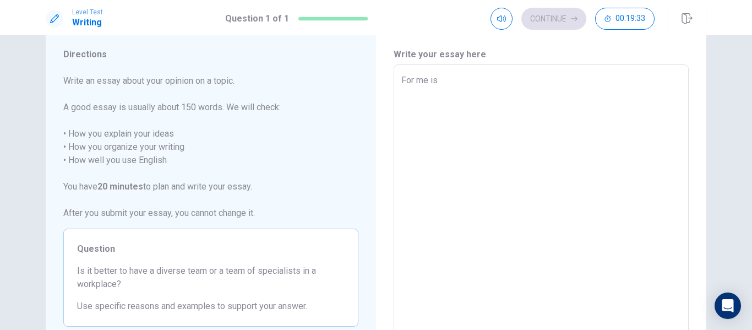
type textarea "x"
type textarea "For me is i"
type textarea "x"
type textarea "For me is it"
type textarea "x"
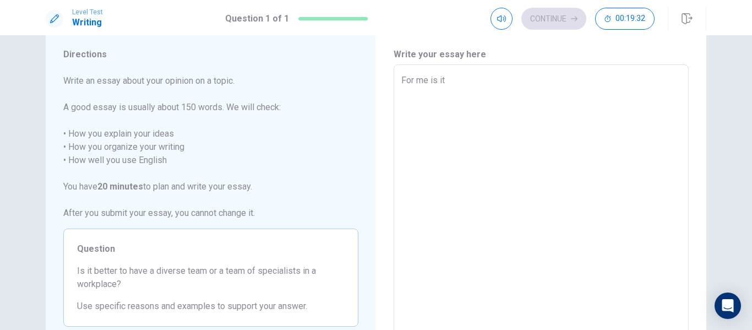
type textarea "For me is it"
type textarea "x"
type textarea "For me is it b"
type textarea "x"
type textarea "For me is it be"
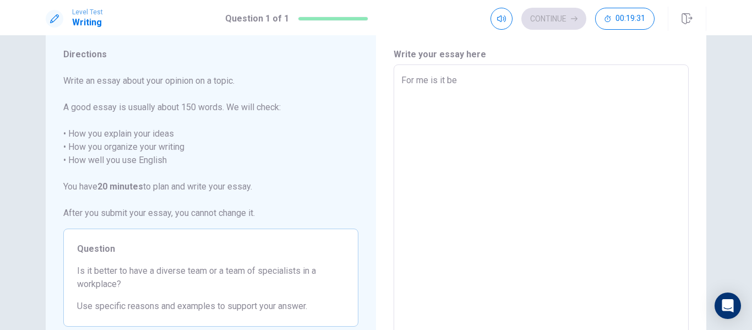
type textarea "x"
type textarea "For me is it bet"
type textarea "x"
type textarea "For me is it bett"
type textarea "x"
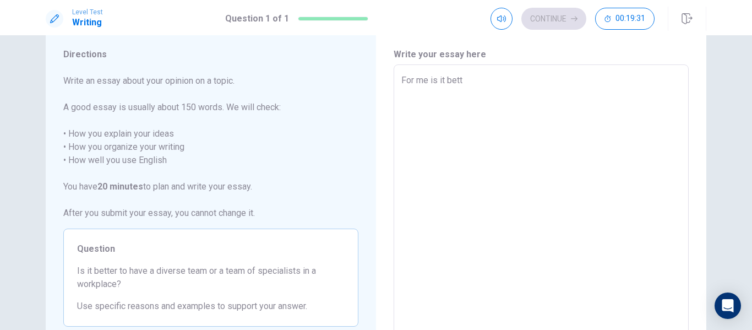
type textarea "For me is it [PERSON_NAME]"
type textarea "x"
type textarea "For me is it better"
type textarea "x"
type textarea "For me is it better"
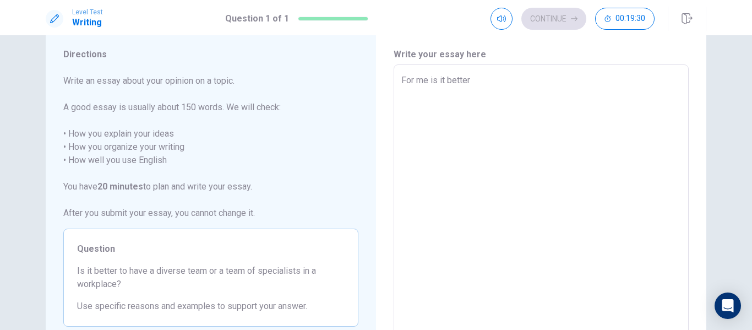
type textarea "x"
type textarea "For me is it better h"
type textarea "x"
type textarea "For me is it better"
type textarea "x"
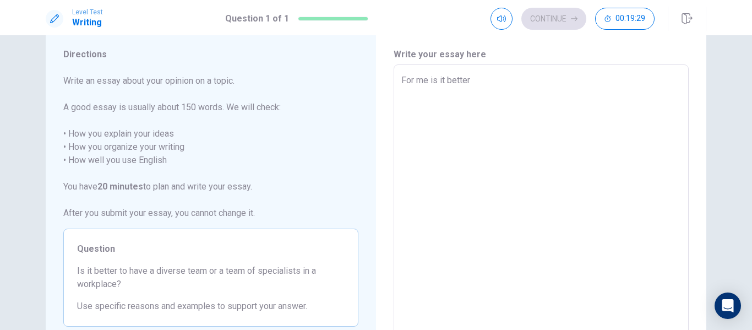
type textarea "For me is it better t"
type textarea "x"
type textarea "For me is it better to"
type textarea "x"
type textarea "For me is it better to"
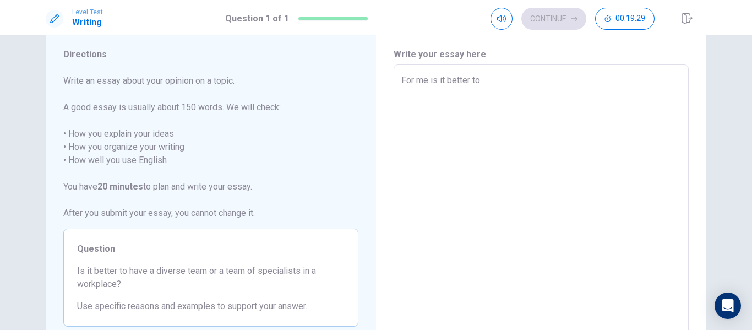
type textarea "x"
type textarea "For me is it better to h"
type textarea "x"
type textarea "For me is it better to ha"
type textarea "x"
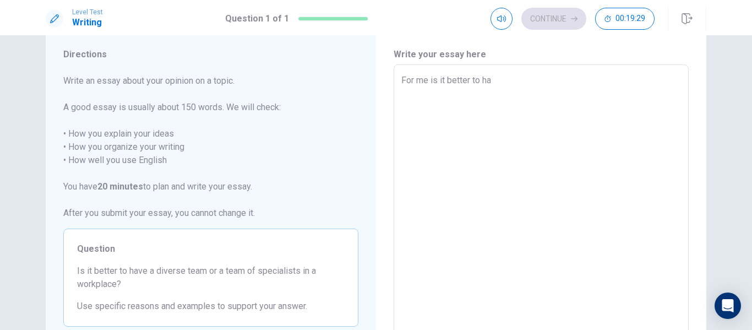
type textarea "For me is it better to hav"
type textarea "x"
type textarea "For me is it better to have"
type textarea "x"
type textarea "For me is it better to have"
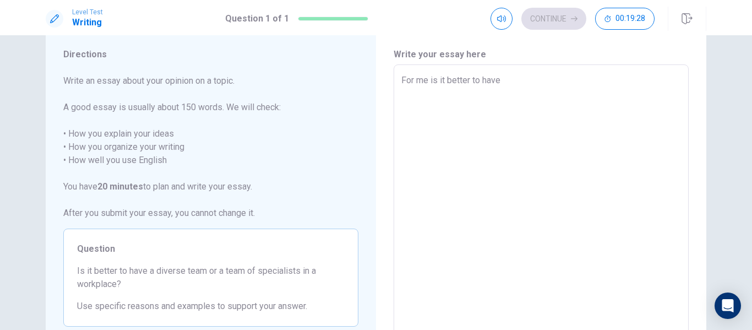
type textarea "x"
type textarea "For me is it better to have a"
type textarea "x"
type textarea "For me is it better to have a"
type textarea "x"
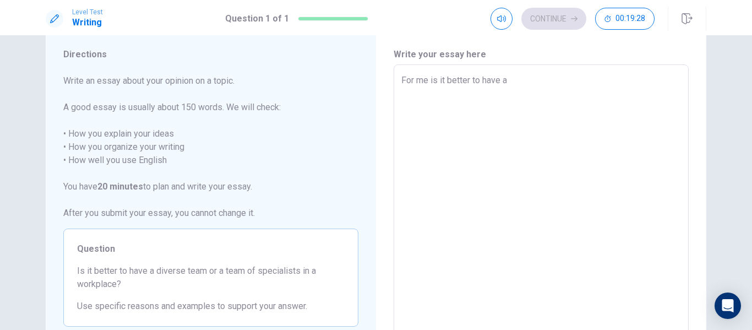
type textarea "For me is it better to have a d"
type textarea "x"
type textarea "For me is it better to have a di"
type textarea "x"
type textarea "For me is it better to have a div"
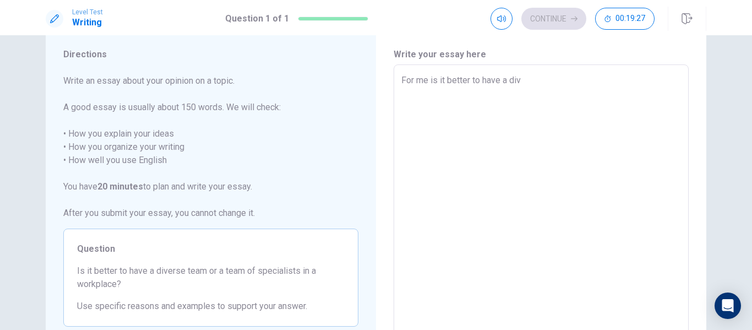
type textarea "x"
type textarea "For me is it better to have a dive"
type textarea "x"
type textarea "For me is it better to have a diver"
type textarea "x"
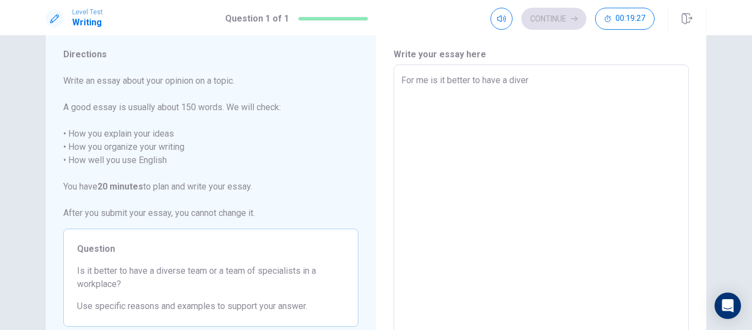
type textarea "For me is it better to have a divers"
type textarea "x"
type textarea "For me is it better to have a diverse"
type textarea "x"
type textarea "For me is it better to have a diverse"
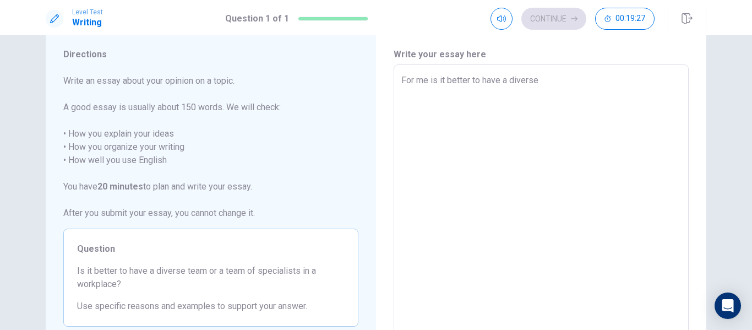
type textarea "x"
type textarea "For me is it better to have a diverse t"
type textarea "x"
type textarea "For me is it better to have a diverse te"
type textarea "x"
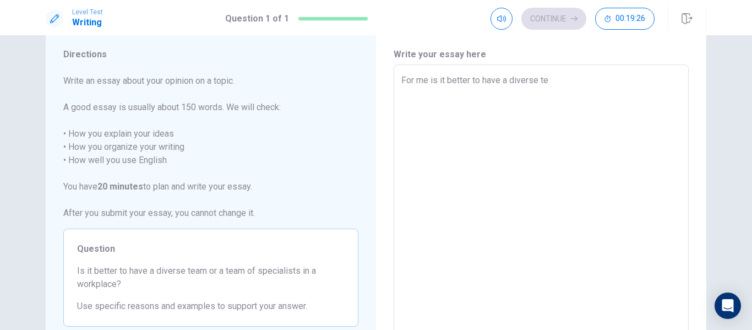
type textarea "For me is it better to have a diverse tea"
type textarea "x"
type textarea "For me is it better to have a diverse team"
type textarea "x"
type textarea "For me is it better to have a diverse teams"
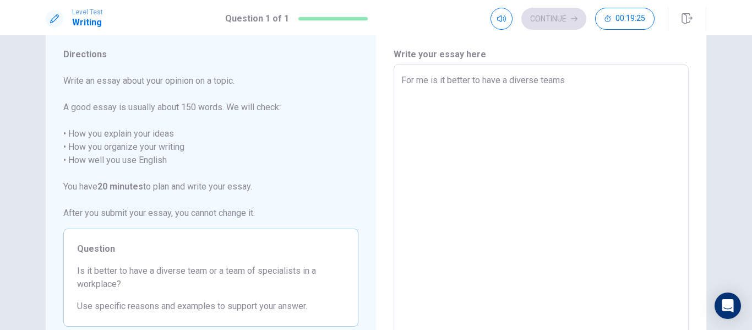
type textarea "x"
type textarea "For me is it better to have a diverse teams"
type textarea "x"
type textarea "For me is it better to have a diverse teams b"
type textarea "x"
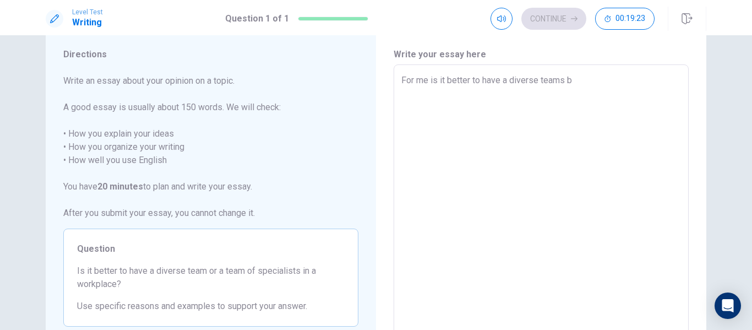
type textarea "For me is it better to have a diverse teams be"
type textarea "x"
type textarea "For me is it better to have a diverse teams bec"
type textarea "x"
type textarea "For me is it better to have a diverse teams beca"
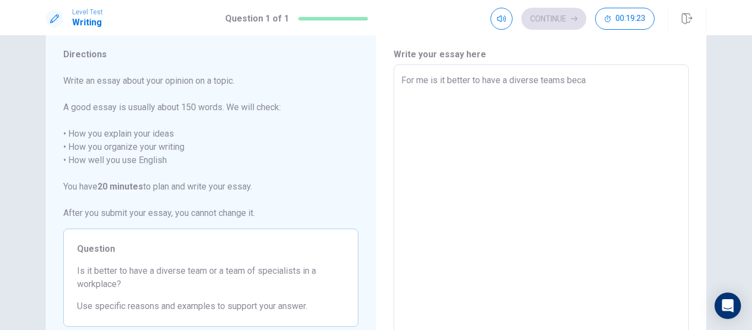
type textarea "x"
type textarea "For me is it better to have a diverse teams becau"
type textarea "x"
type textarea "For me is it better to have a diverse teams becaus"
type textarea "x"
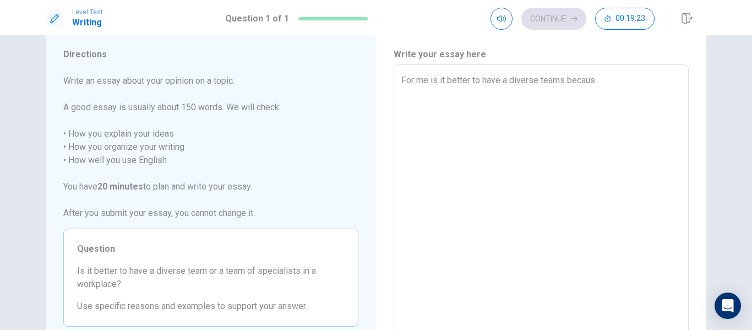
type textarea "For me is it better to have a diverse teams because"
type textarea "x"
type textarea "For me is it better to have a diverse teams because"
type textarea "x"
type textarea "For me is it better to have a diverse teams because w"
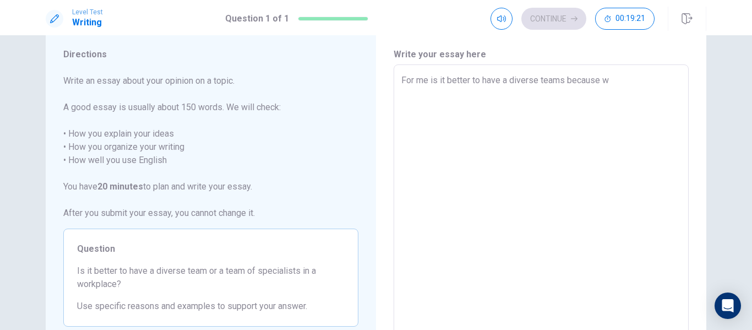
type textarea "x"
type textarea "For me is it better to have a diverse teams because we"
type textarea "x"
type textarea "For me is it better to have a diverse teams because we"
type textarea "x"
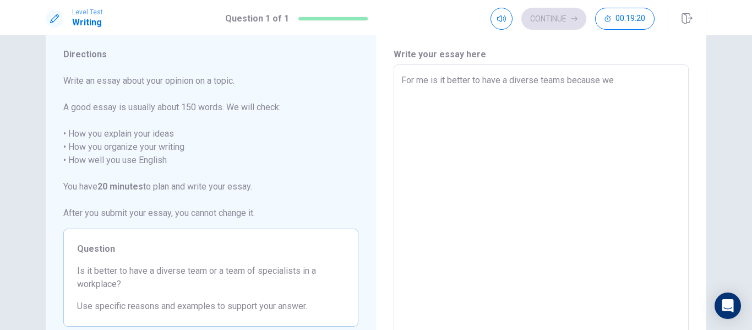
type textarea "For me is it better to have a diverse teams because we n"
type textarea "x"
type textarea "For me is it better to have a diverse teams because we ne"
type textarea "x"
type textarea "For me is it better to have a diverse teams because we n"
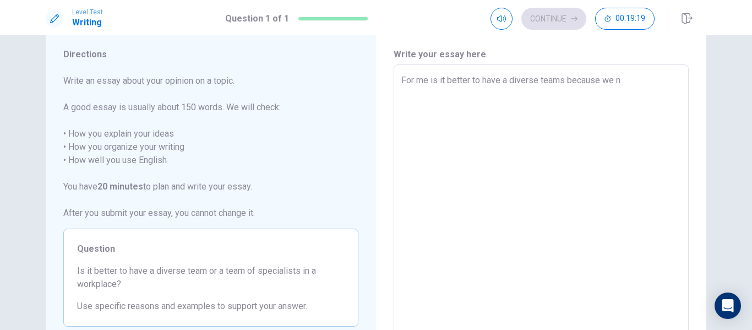
type textarea "x"
type textarea "For me is it better to have a diverse teams because we"
type textarea "x"
type textarea "For me is it better to have a diverse teams because we h"
type textarea "x"
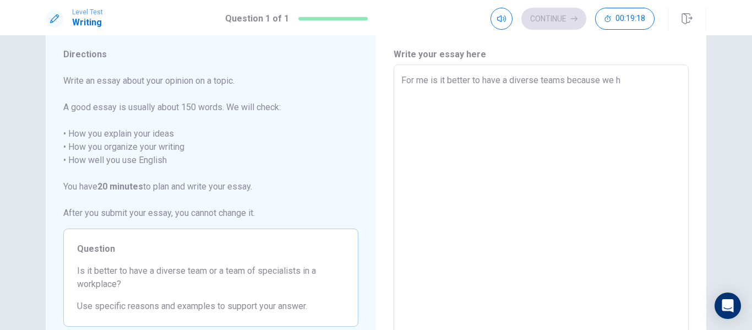
type textarea "For me is it better to have a diverse teams because we ha"
type textarea "x"
type textarea "For me is it better to have a diverse teams because we hav"
type textarea "x"
type textarea "For me is it better to have a diverse teams because we have"
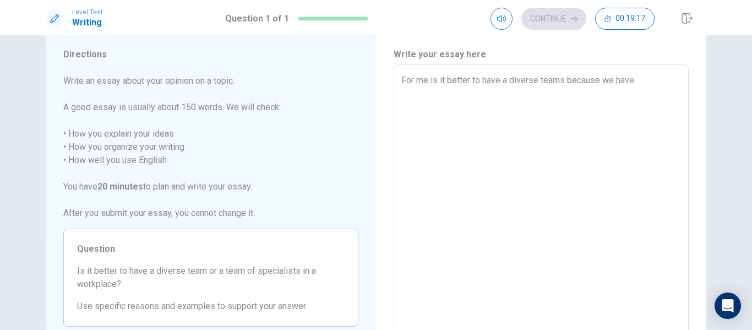
type textarea "x"
type textarea "For me is it better to have a diverse teams because we have"
type textarea "x"
type textarea "For me is it better to have a diverse teams because we have a"
type textarea "x"
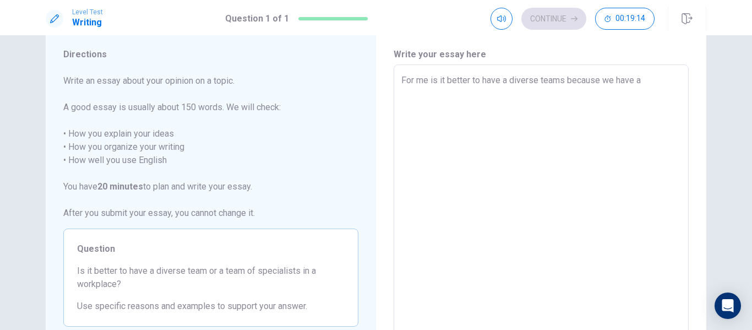
type textarea "For me is it better to have a diverse teams because we have a"
type textarea "x"
type textarea "For me is it better to have a diverse teams because we have a l"
type textarea "x"
type textarea "For me is it better to have a diverse teams because we have a lo"
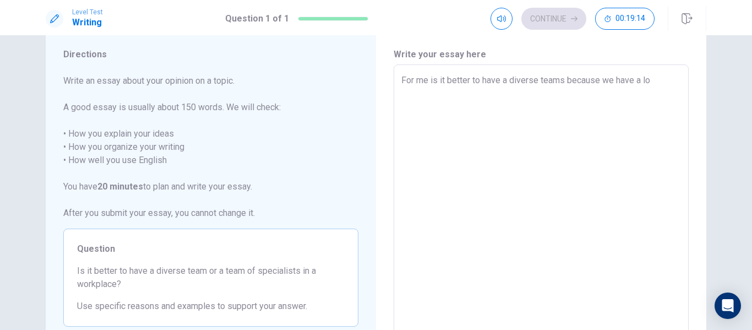
type textarea "x"
type textarea "For me is it better to have a diverse teams because we have a lot"
type textarea "x"
type textarea "For me is it better to have a diverse teams because we have a lot"
type textarea "x"
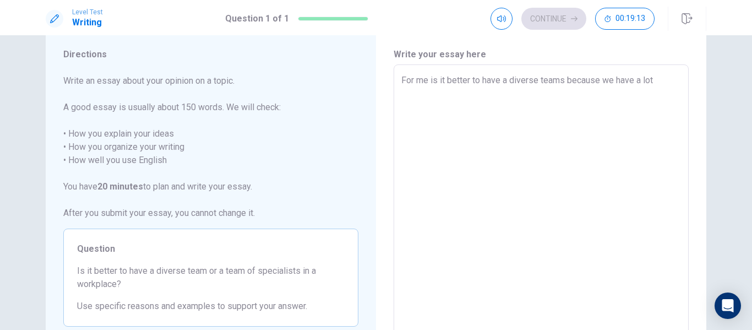
type textarea "For me is it better to have a diverse teams because we have a lot o"
type textarea "x"
type textarea "For me is it better to have a diverse teams because we have a lot of"
type textarea "x"
type textarea "For me is it better to have a diverse teams because we have a lot of"
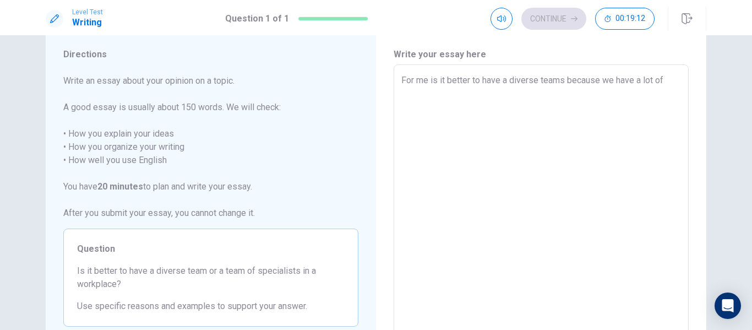
type textarea "x"
type textarea "For me is it better to have a diverse teams because we have a lot of d"
type textarea "x"
type textarea "For me is it better to have a diverse teams because we have a lot of di"
type textarea "x"
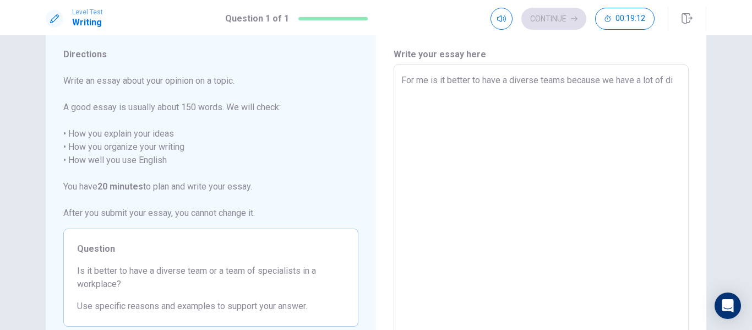
type textarea "For me is it better to have a diverse teams because we have a lot of dif"
type textarea "x"
type textarea "For me is it better to have a diverse teams because we have a lot of diff"
type textarea "x"
type textarea "For me is it better to have a diverse teams because we have a lot of diffe"
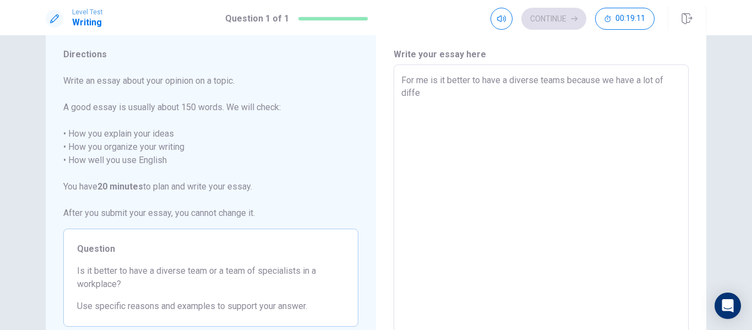
type textarea "x"
type textarea "For me is it better to have a diverse teams because we have a lot of differ"
type textarea "x"
type textarea "For me is it better to have a diverse teams because we have a lot of differe"
type textarea "x"
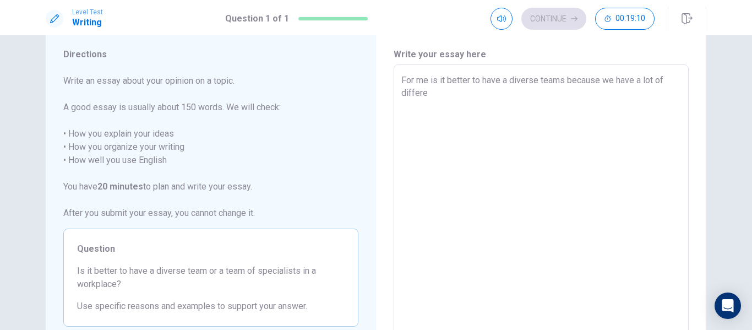
type textarea "For me is it better to have a diverse teams because we have a lot of differen"
type textarea "x"
type textarea "For me is it better to have a diverse teams because we have a lot of different"
type textarea "x"
type textarea "For me is it better to have a diverse teams because we have a lot of different"
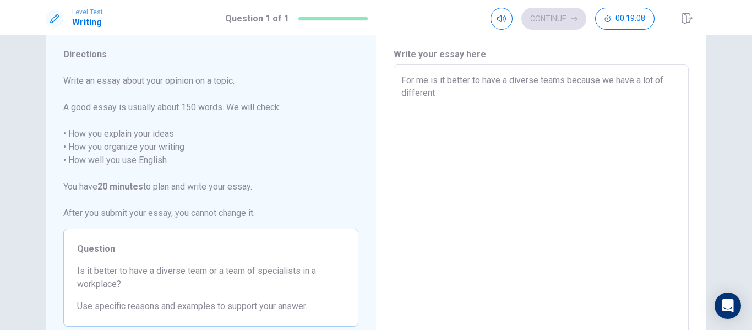
type textarea "x"
type textarea "For me is it better to have a diverse teams because we have a lot of different o"
type textarea "x"
type textarea "For me is it better to have a diverse teams because we have a lot of different …"
type textarea "x"
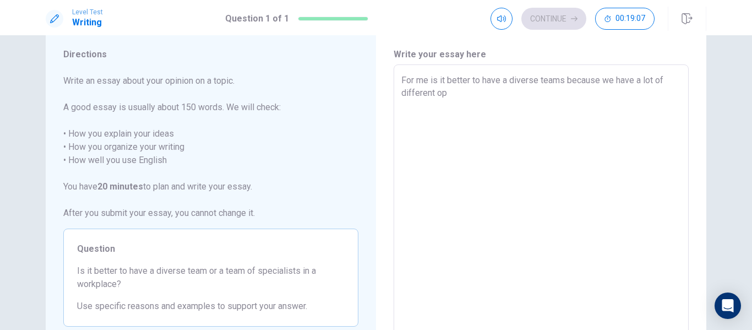
type textarea "For me is it better to have a diverse teams because we have a lot of different …"
type textarea "x"
type textarea "For me is it better to have a diverse teams because we have a lot of different …"
type textarea "x"
type textarea "For me is it better to have a diverse teams because we have a lot of different …"
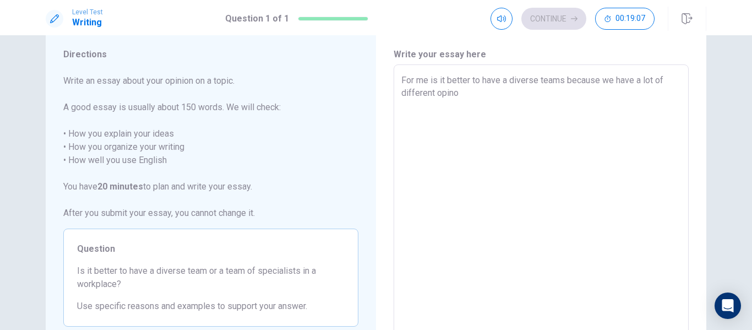
type textarea "x"
type textarea "For me is it better to have a diverse teams because we have a lot of different …"
type textarea "x"
type textarea "For me is it better to have a diverse teams because we have a lot of different …"
type textarea "x"
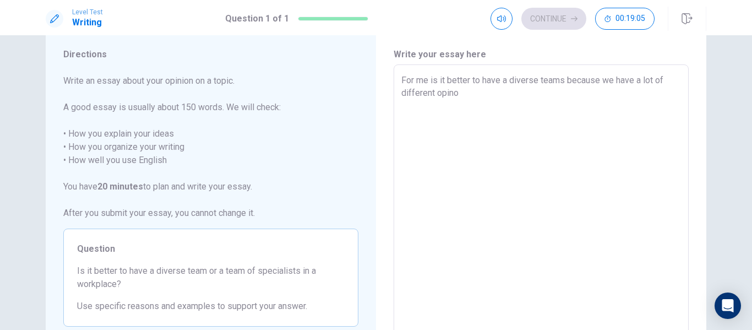
type textarea "For me is it better to have a diverse teams because we have a lot of different …"
type textarea "x"
type textarea "For me is it better to have a diverse teams because we have a lot of different …"
type textarea "x"
type textarea "For me is it better to have a diverse teams because we have a lot of different …"
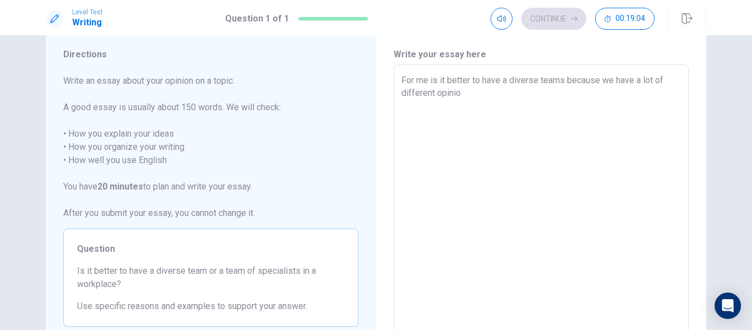
type textarea "x"
type textarea "For me is it better to have a diverse teams because we have a lot of different …"
type textarea "x"
type textarea "For me is it better to have a diverse teams because we have a lot of different …"
type textarea "x"
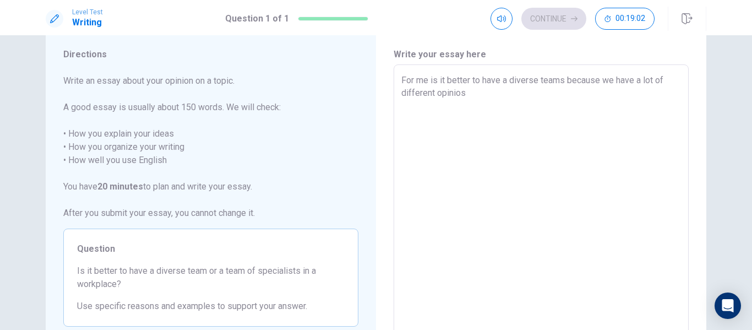
type textarea "For me is it better to have a diverse teams because we have a lot of different …"
type textarea "x"
type textarea "For me is it better to have a diverse teams because we have a lot of different …"
type textarea "x"
type textarea "For me is it better to have a diverse teams because we have a lot of different …"
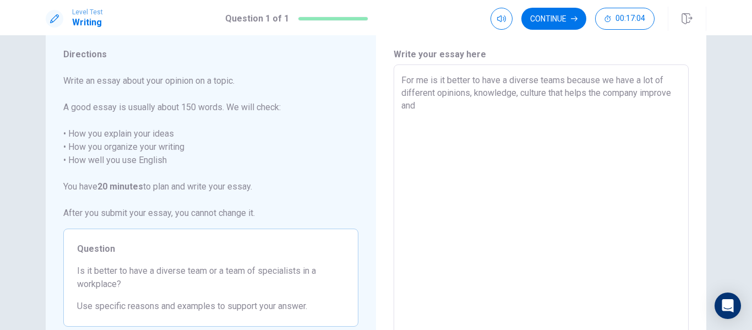
click at [461, 113] on textarea "For me is it better to have a diverse teams because we have a lot of different …" at bounding box center [541, 217] width 280 height 286
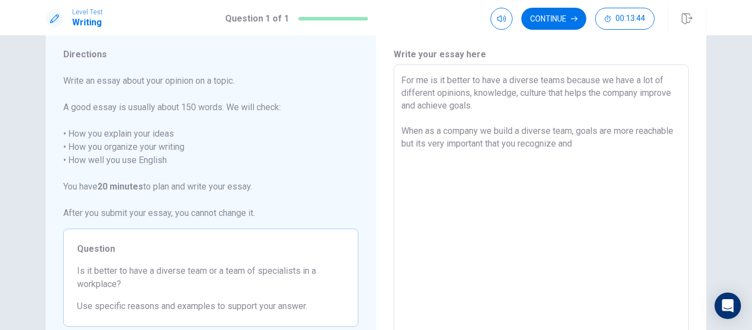
click at [555, 145] on textarea "For me is it better to have a diverse teams because we have a lot of different …" at bounding box center [541, 217] width 280 height 286
click at [621, 144] on textarea "For me is it better to have a diverse teams because we have a lot of different …" at bounding box center [541, 217] width 280 height 286
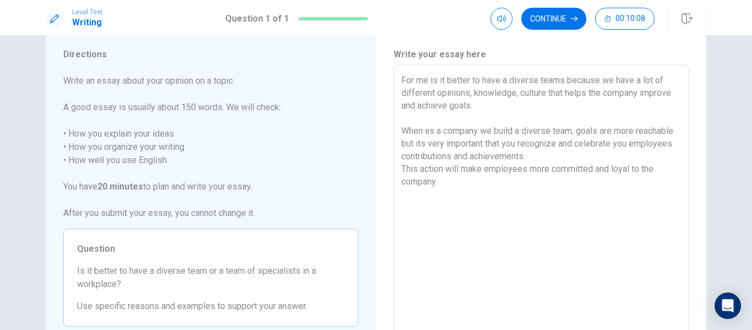
click at [397, 174] on div "For me is it better to have a diverse teams because we have a lot of different …" at bounding box center [540, 216] width 295 height 304
click at [401, 170] on textarea "For me is it better to have a diverse teams because we have a lot of different …" at bounding box center [541, 217] width 280 height 286
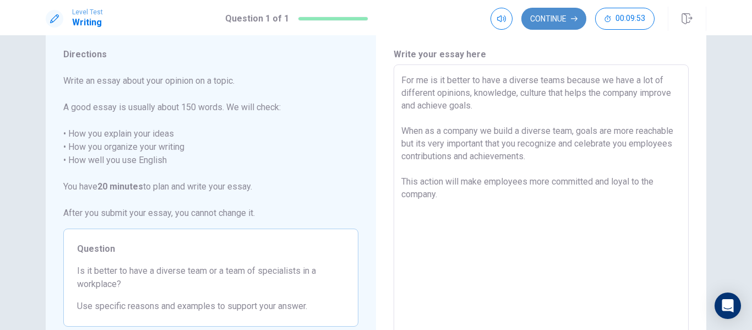
click at [545, 18] on button "Continue" at bounding box center [553, 19] width 65 height 22
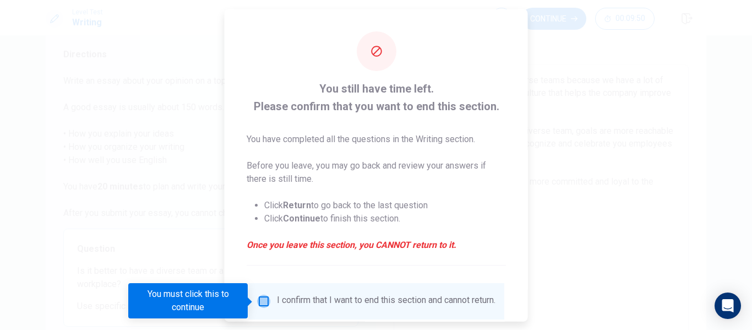
click at [263, 303] on input "You must click this to continue" at bounding box center [263, 300] width 13 height 13
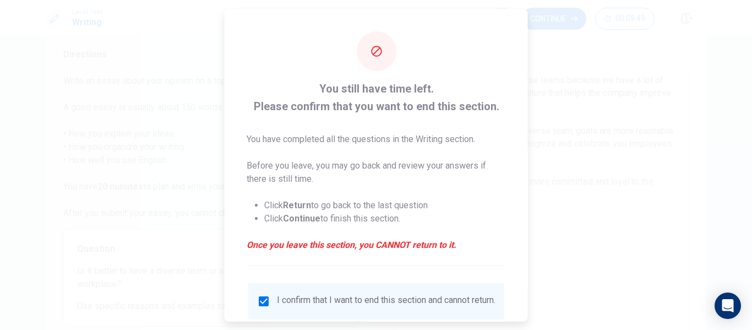
scroll to position [81, 0]
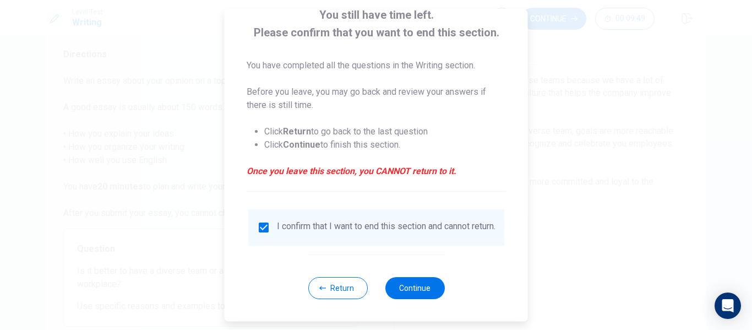
drag, startPoint x: 527, startPoint y: 207, endPoint x: 527, endPoint y: 318, distance: 111.2
click at [527, 318] on div "You still have time left. Please confirm that you want to end this section. You…" at bounding box center [376, 165] width 752 height 330
click at [411, 291] on button "Continue" at bounding box center [414, 288] width 59 height 22
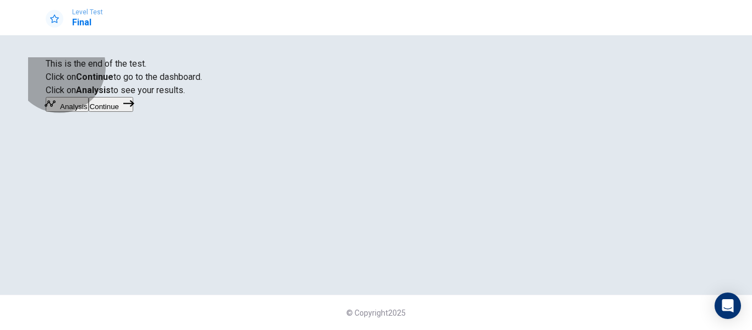
click at [133, 112] on button "Continue" at bounding box center [111, 104] width 45 height 15
